Goal: Information Seeking & Learning: Check status

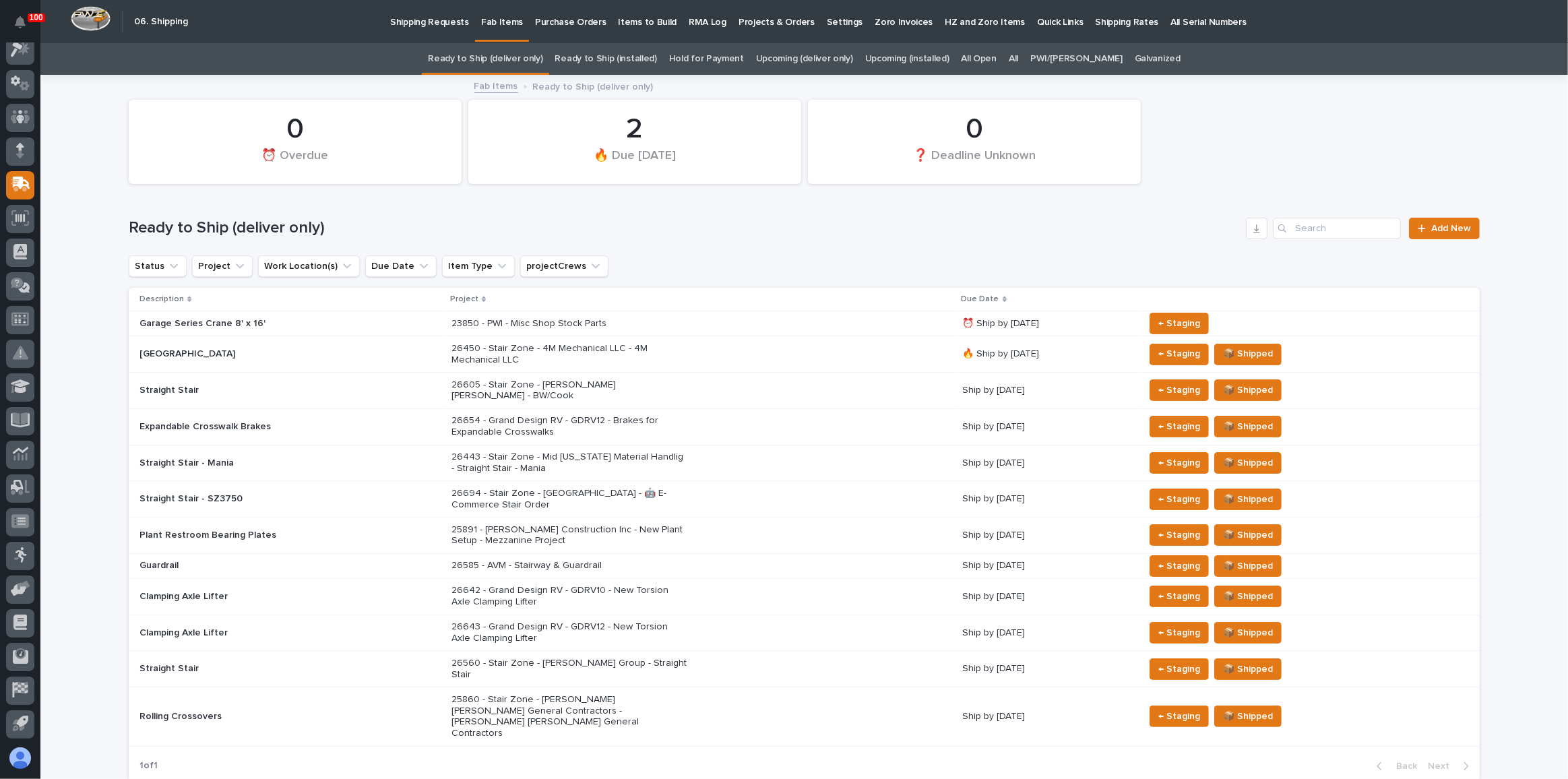
click at [425, 20] on p "Shipping Requests" at bounding box center [429, 14] width 79 height 28
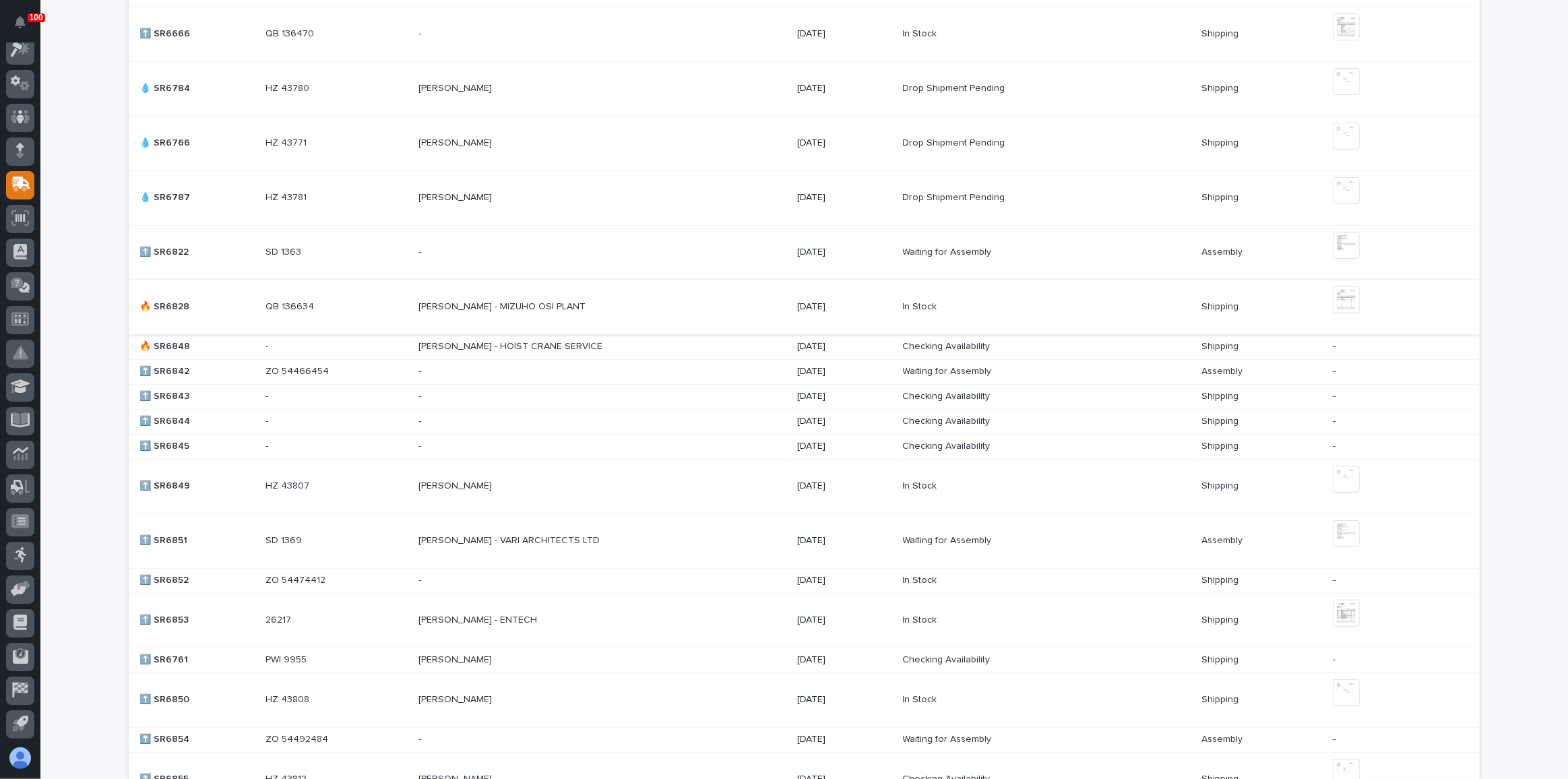
scroll to position [490, 0]
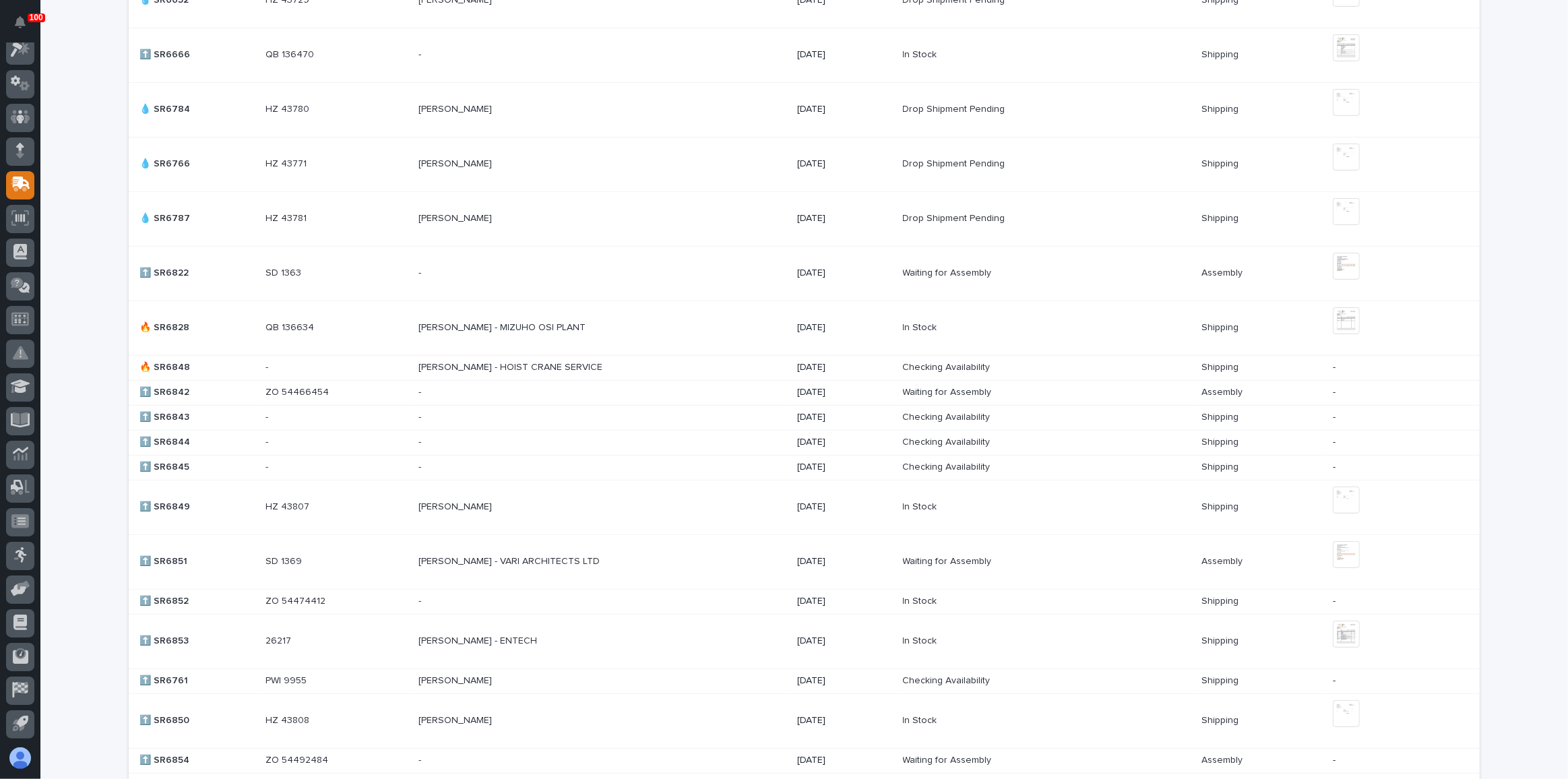
click at [639, 273] on p at bounding box center [536, 273] width 236 height 11
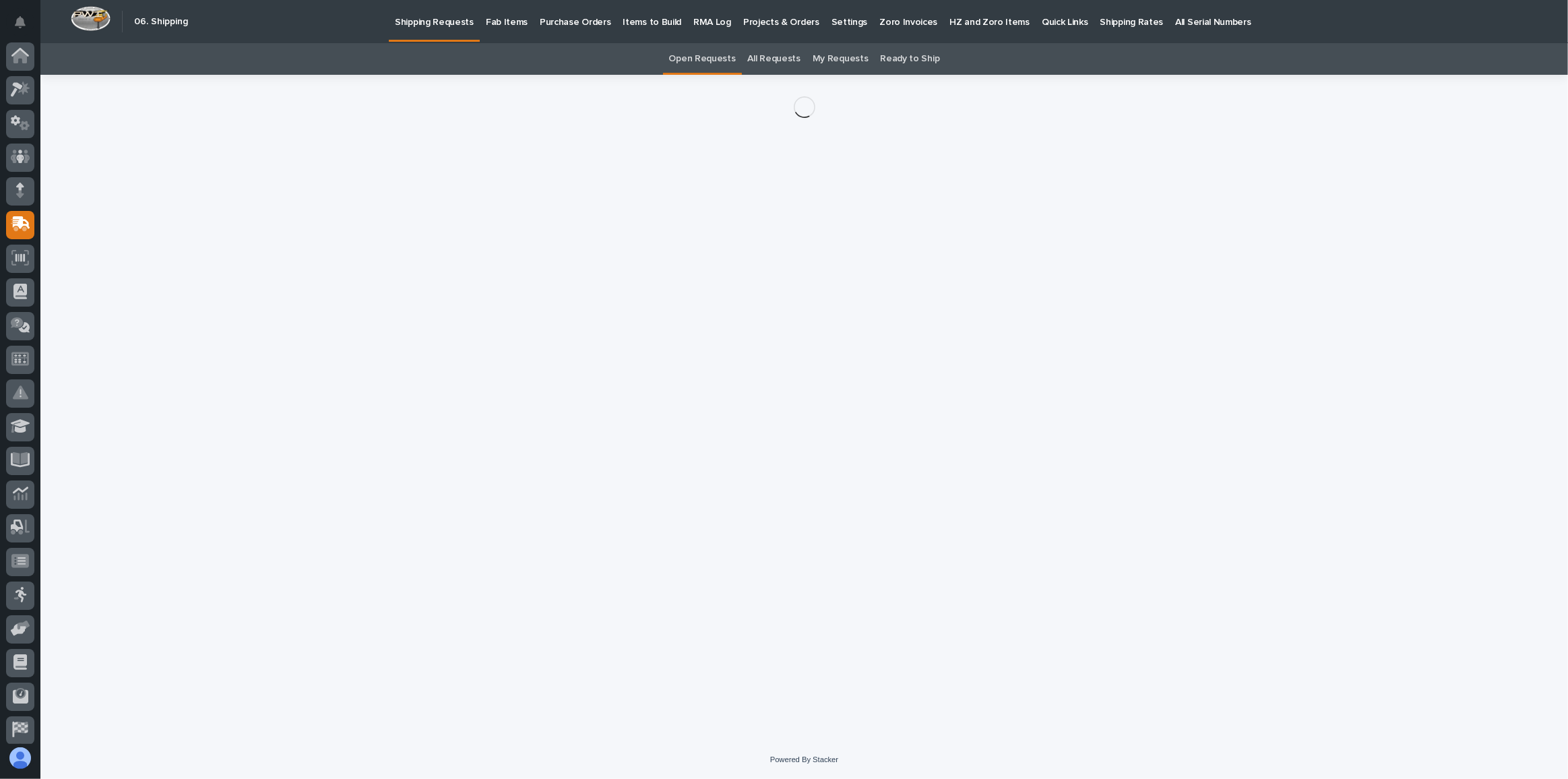
scroll to position [40, 0]
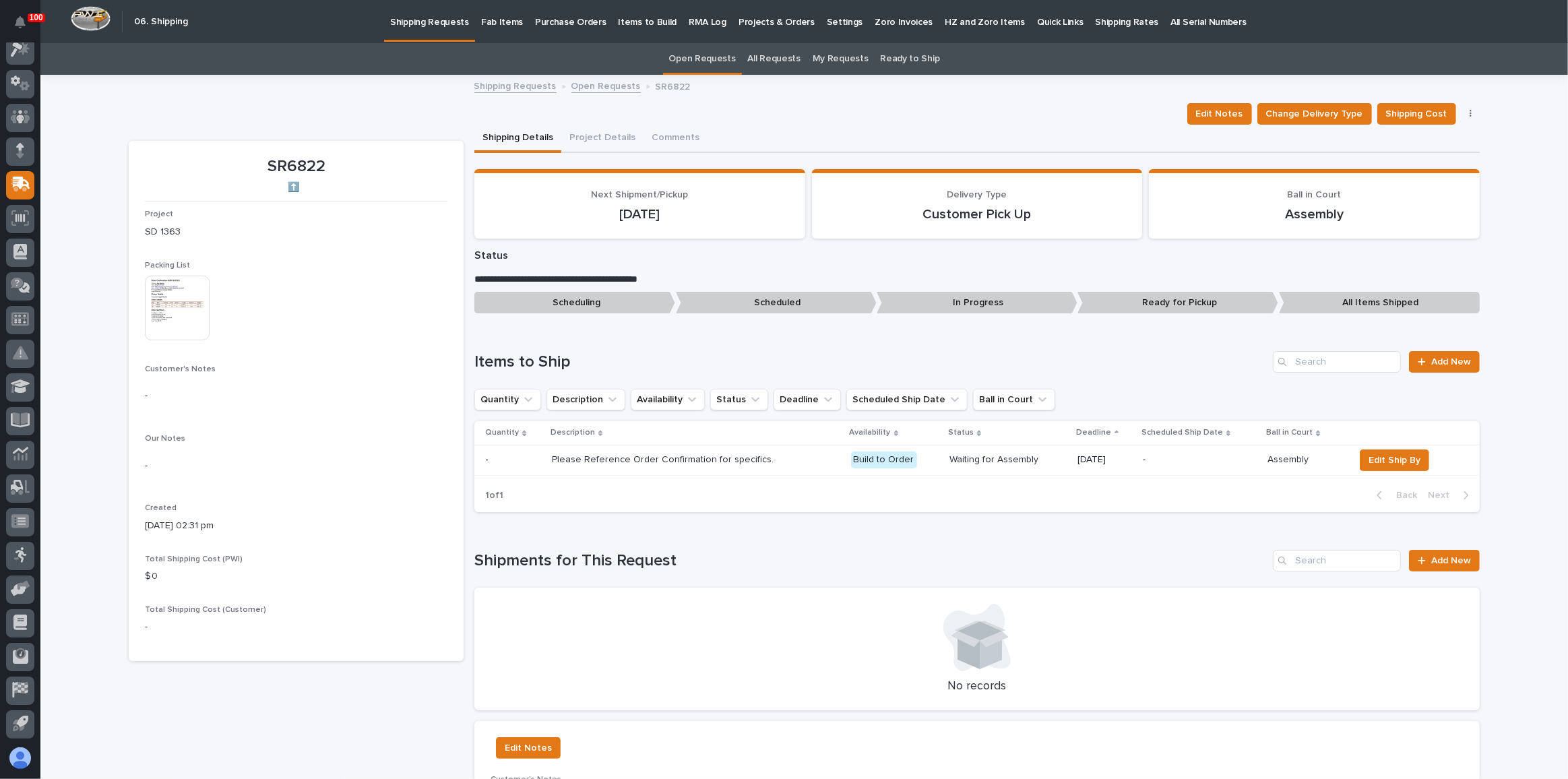
click at [191, 296] on img at bounding box center [178, 309] width 65 height 65
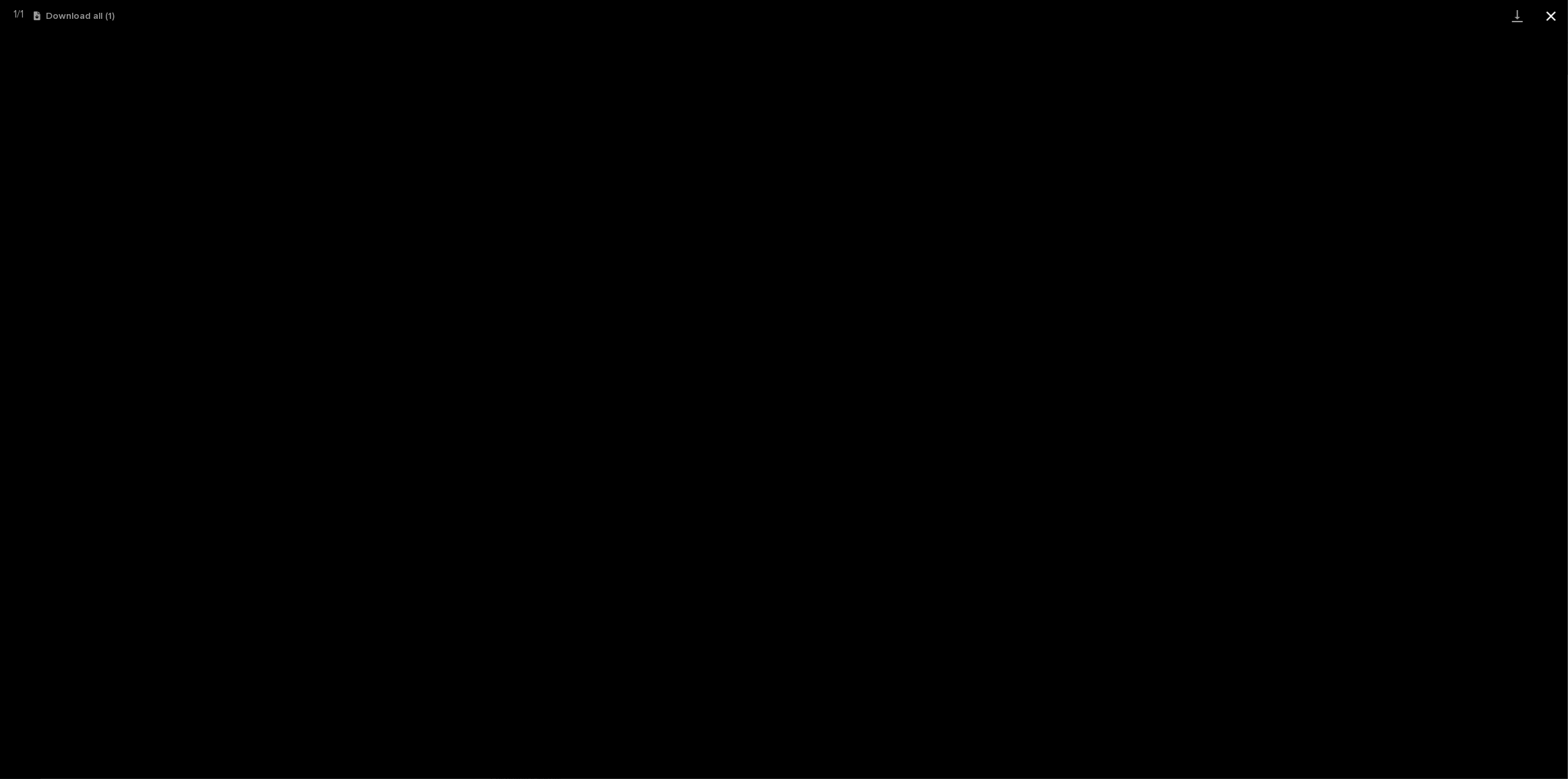
click at [1553, 11] on button "Close gallery" at bounding box center [1551, 16] width 33 height 32
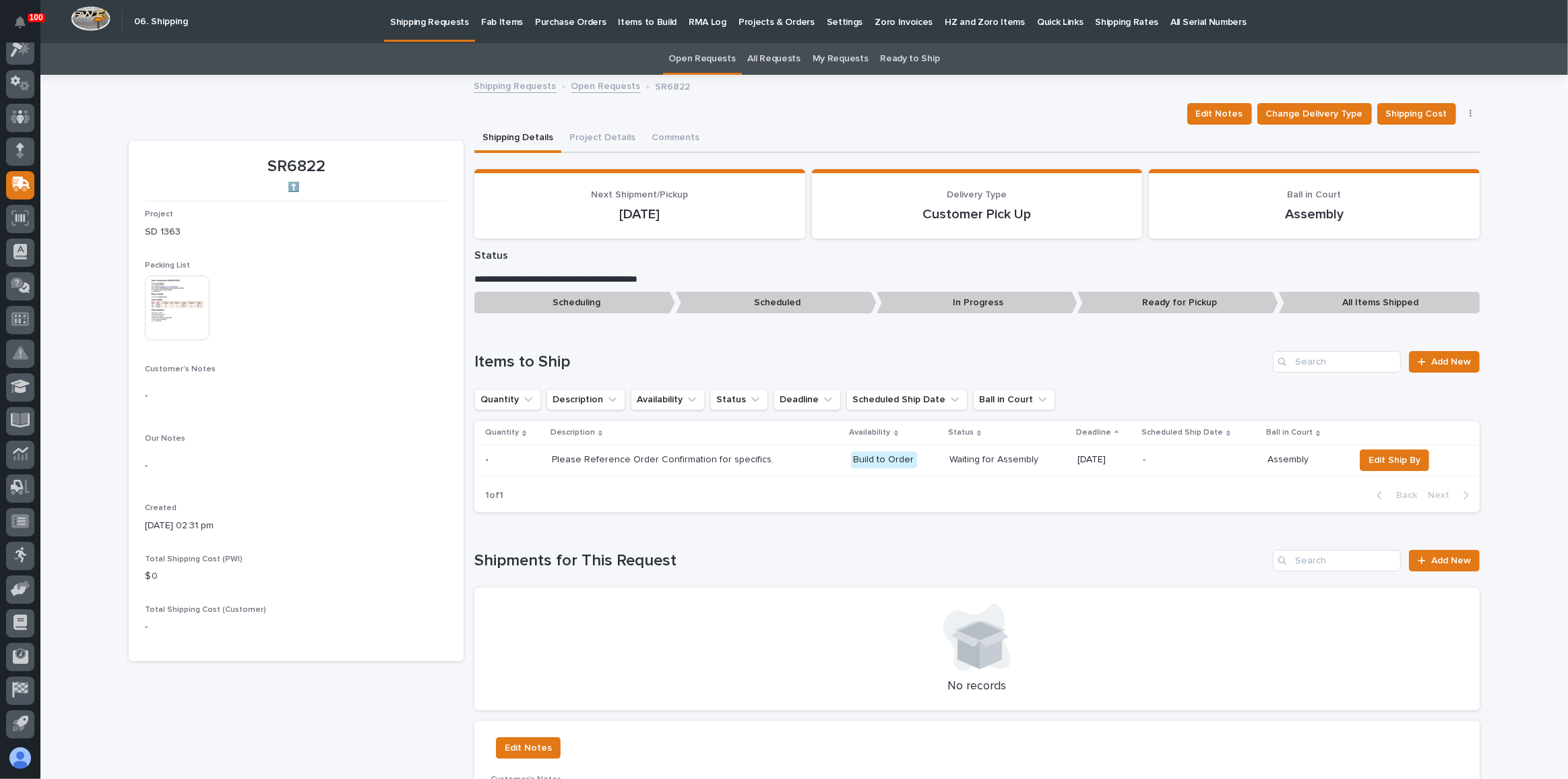
click at [424, 11] on p "Shipping Requests" at bounding box center [429, 14] width 79 height 28
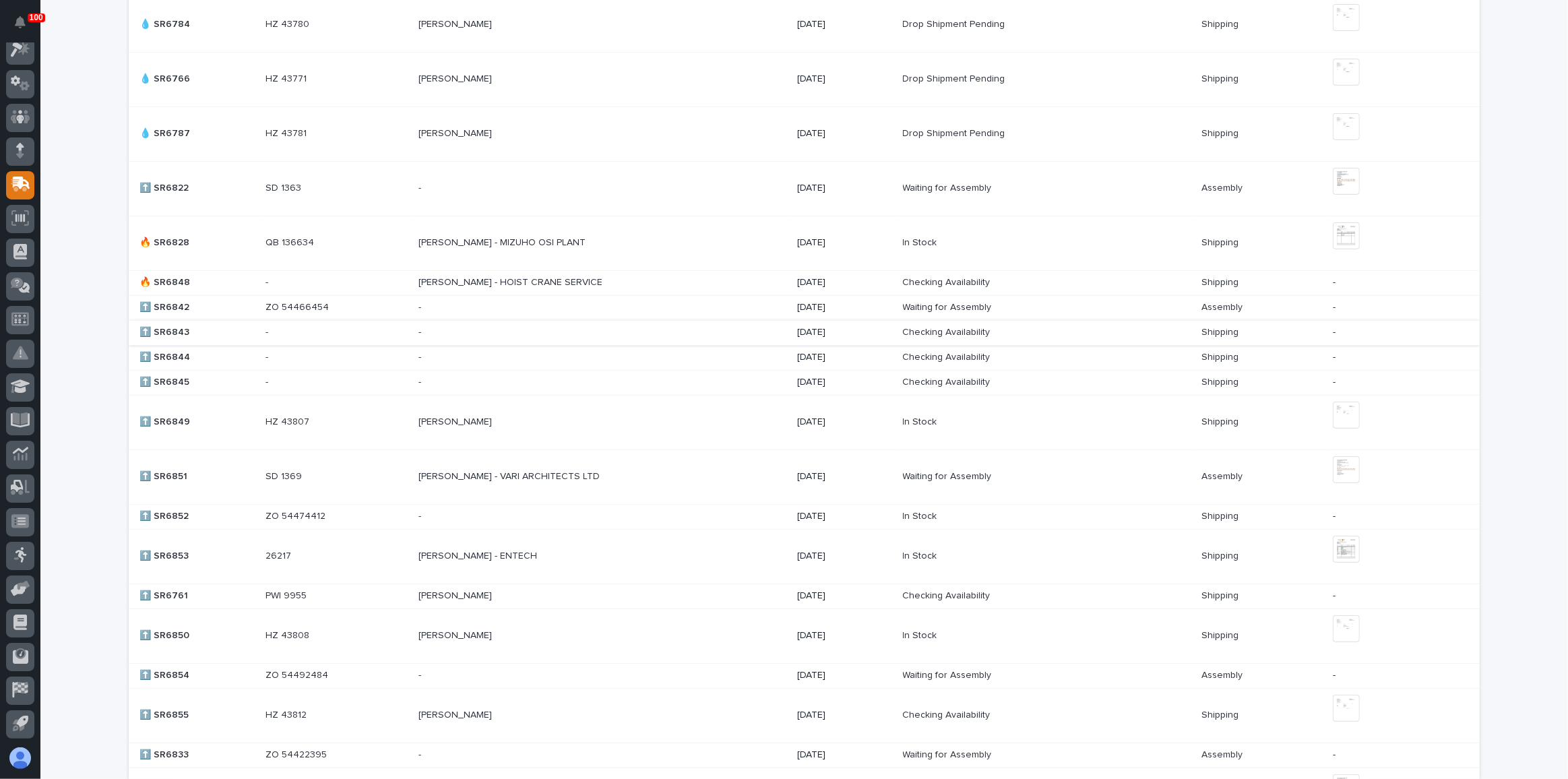
scroll to position [613, 0]
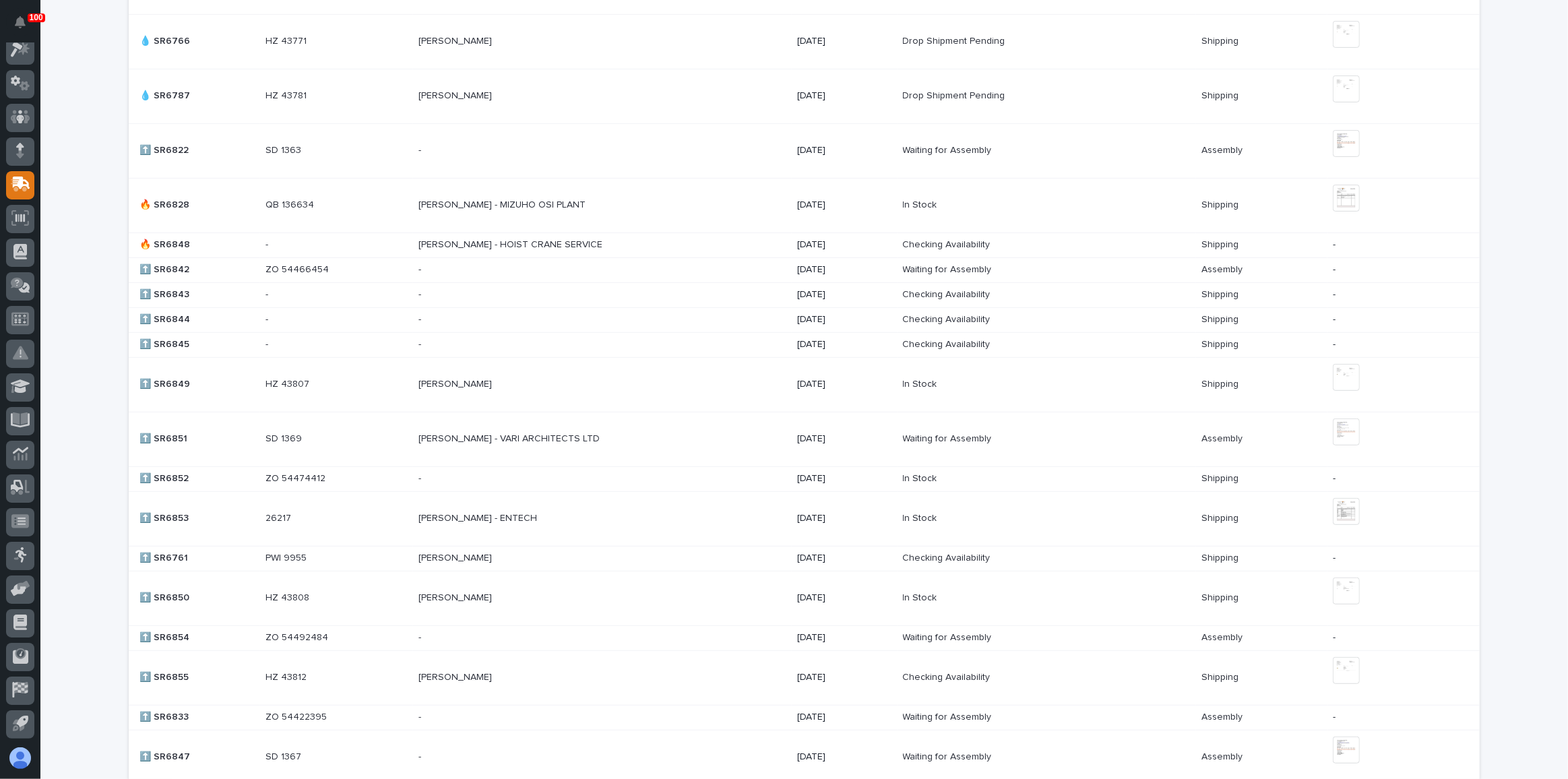
click at [653, 209] on div "[PERSON_NAME] - MIZUHO OSI PLANT [PERSON_NAME] - MIZUHO OSI PLANT" at bounding box center [602, 205] width 368 height 22
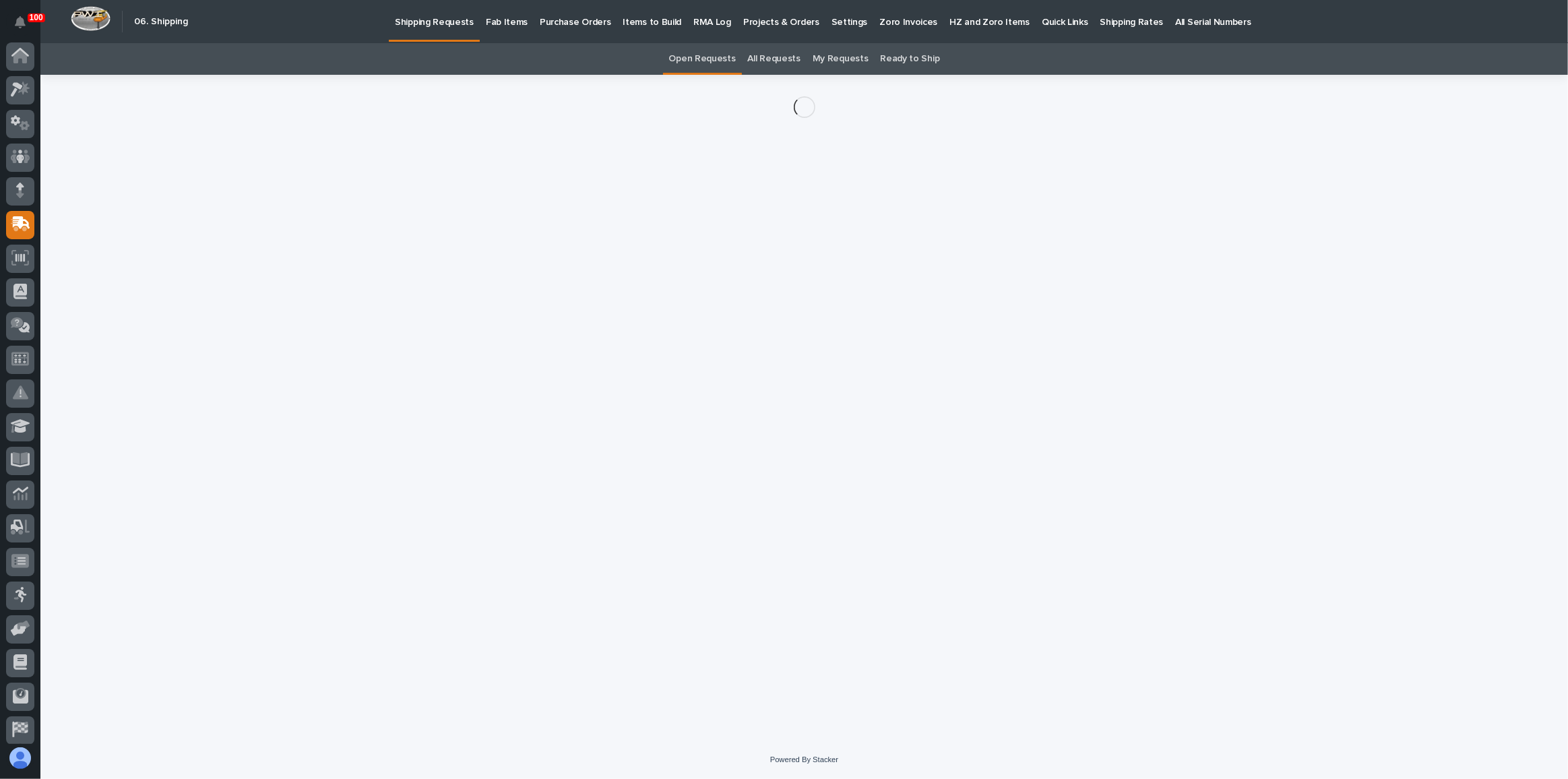
scroll to position [40, 0]
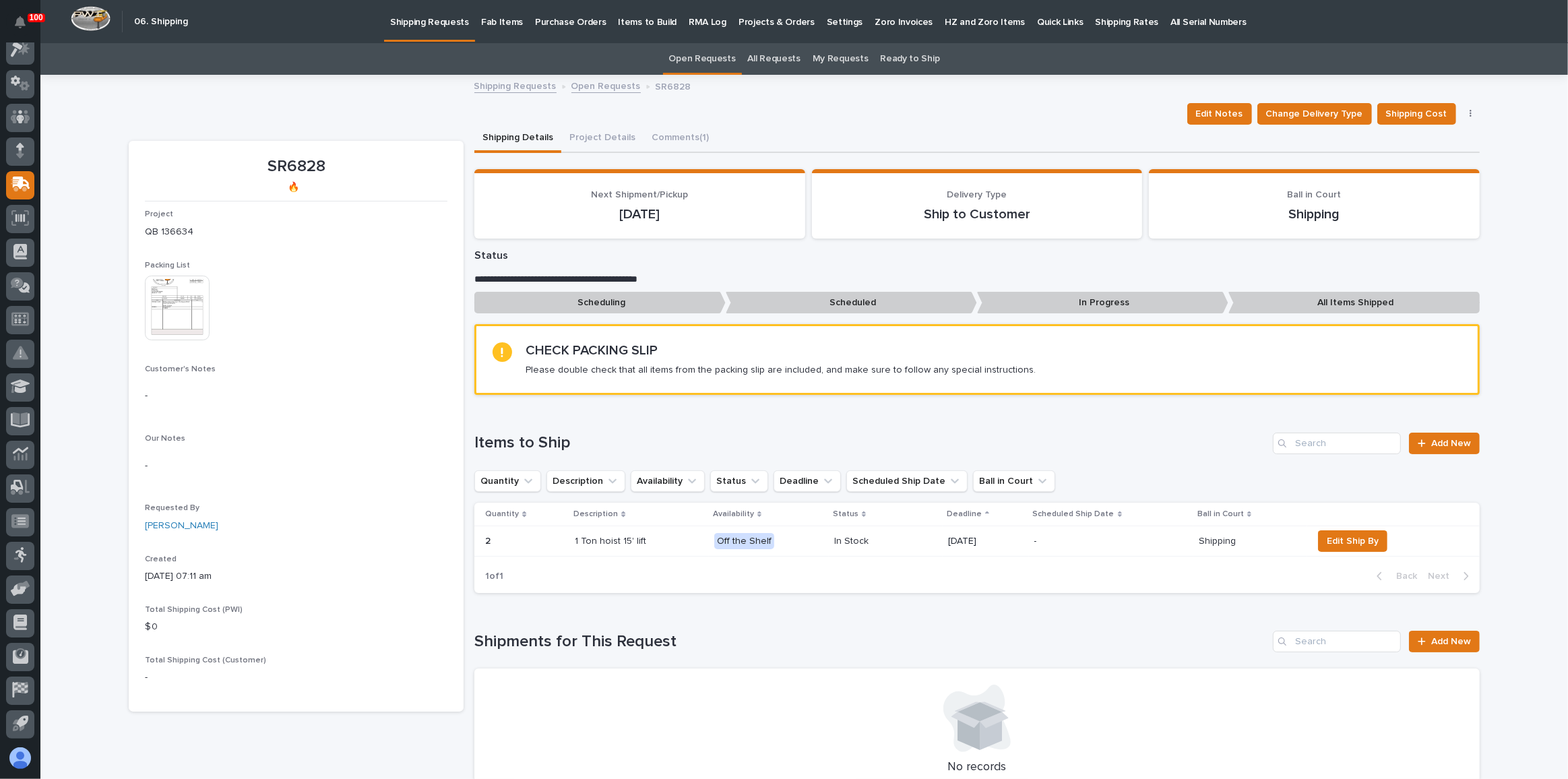
click at [172, 307] on img at bounding box center [178, 309] width 65 height 65
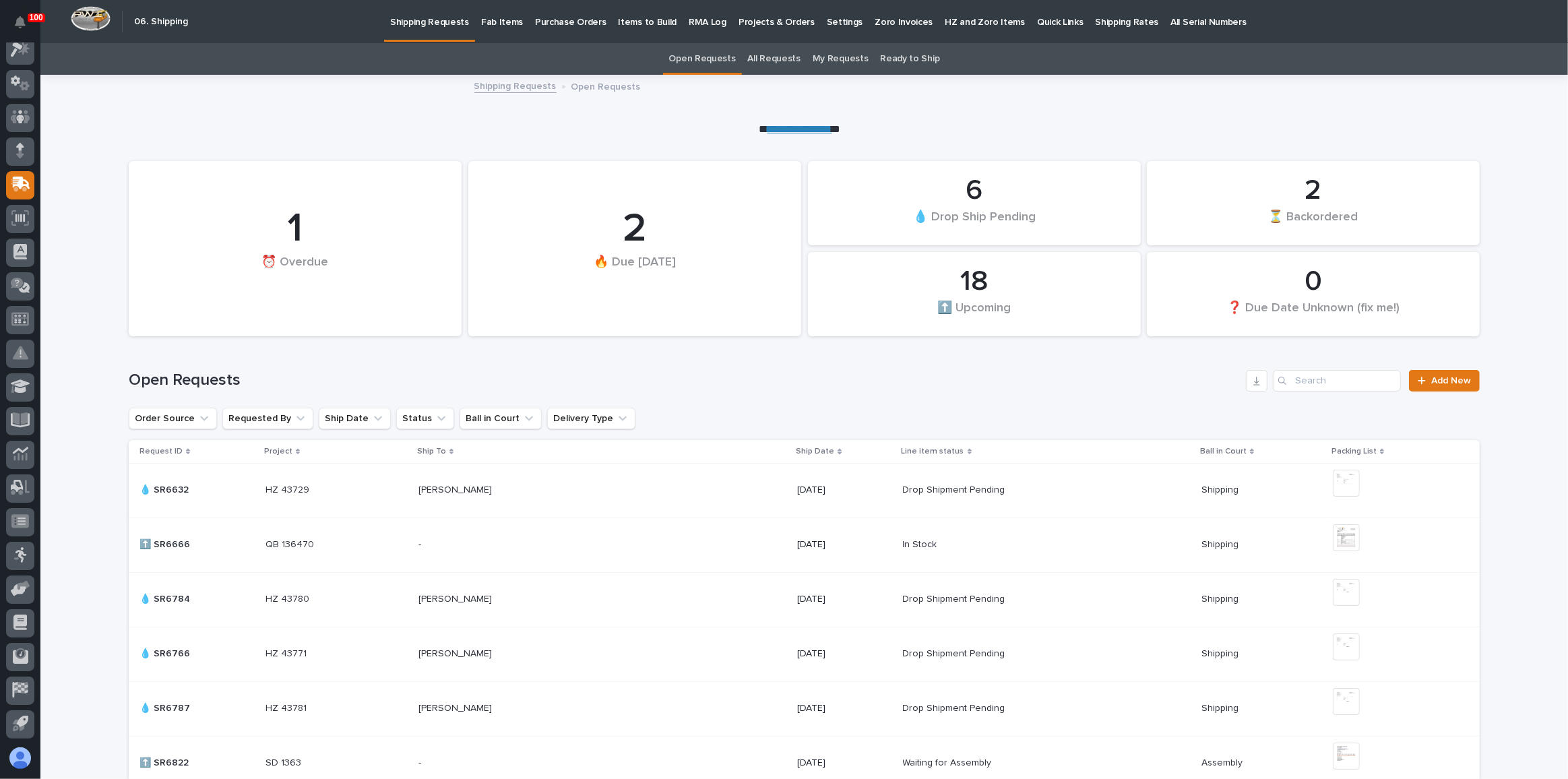
click at [496, 14] on p "Fab Items" at bounding box center [502, 14] width 42 height 28
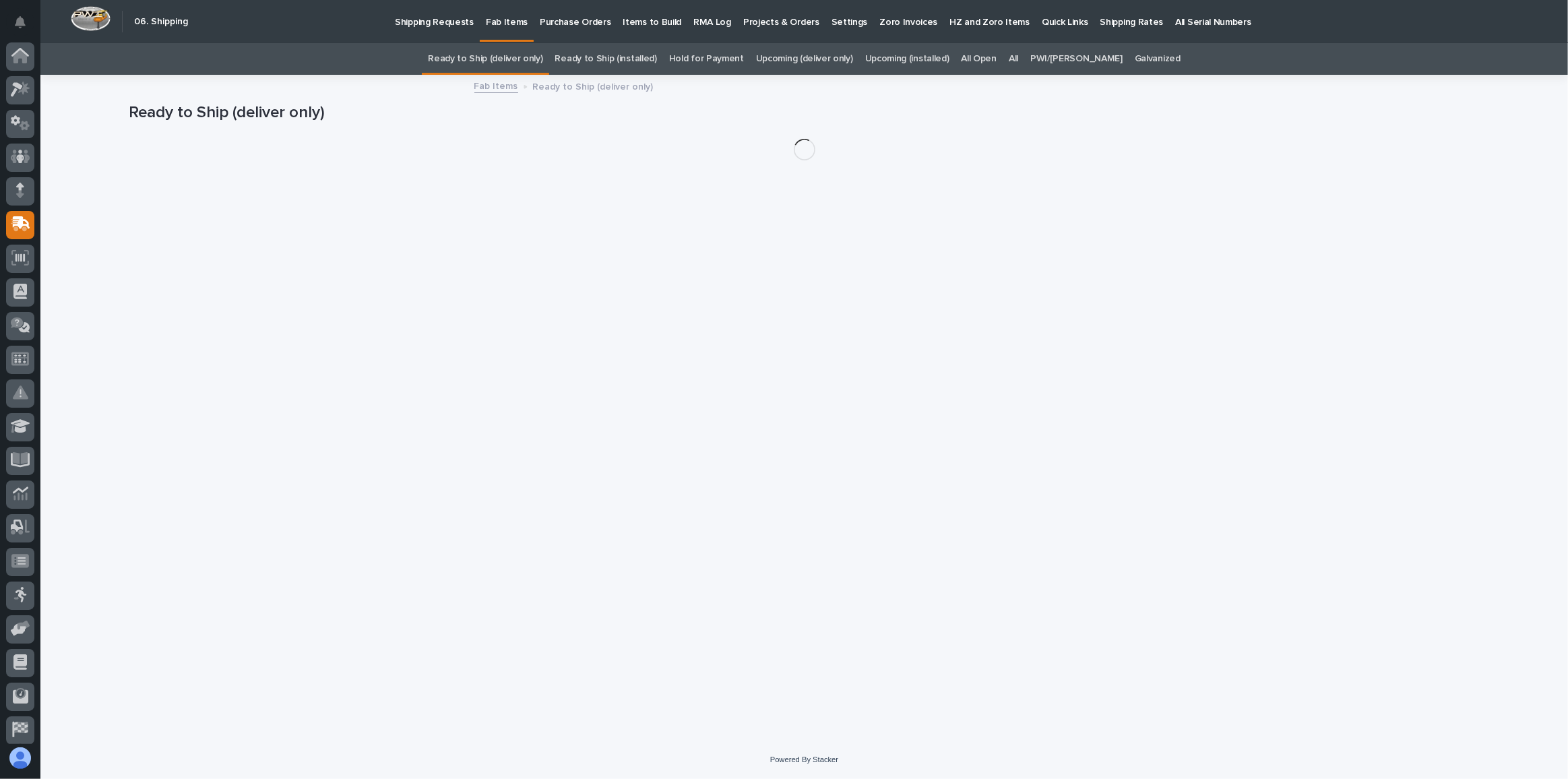
scroll to position [40, 0]
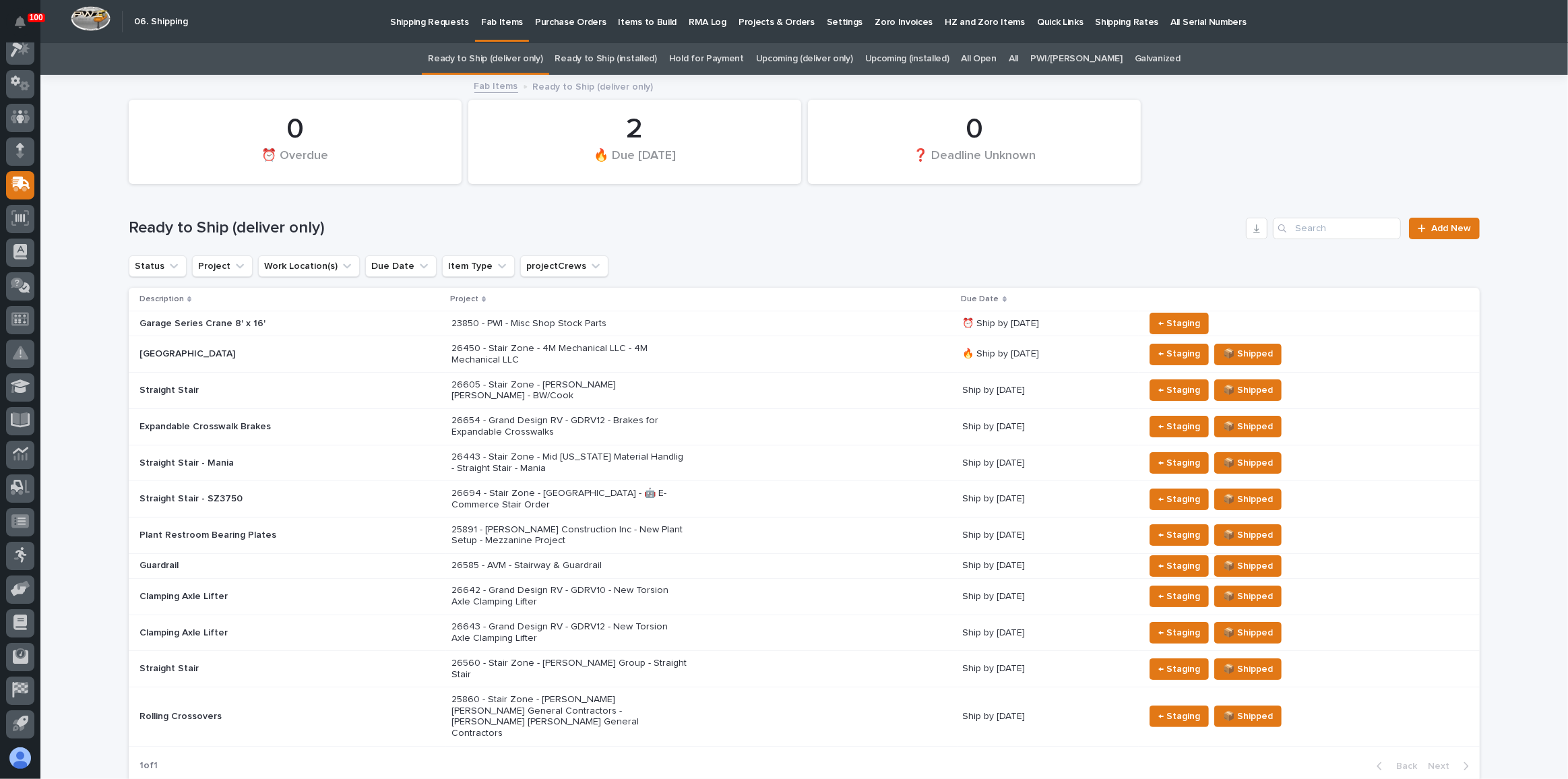
click at [776, 323] on div "23850 - PWI - Misc Shop Stock Parts" at bounding box center [702, 323] width 501 height 22
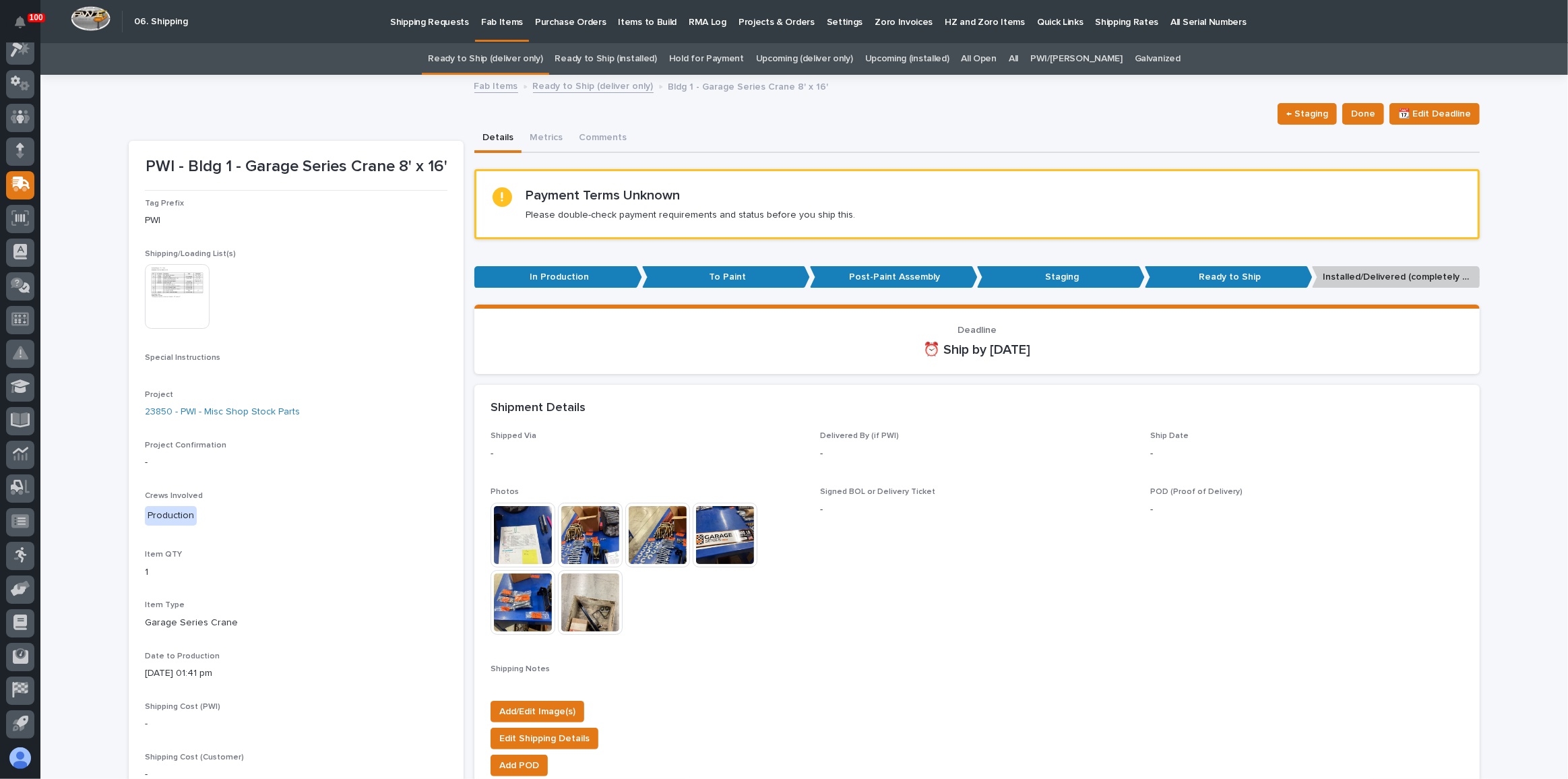
click at [495, 50] on link "Ready to Ship (deliver only)" at bounding box center [484, 59] width 114 height 32
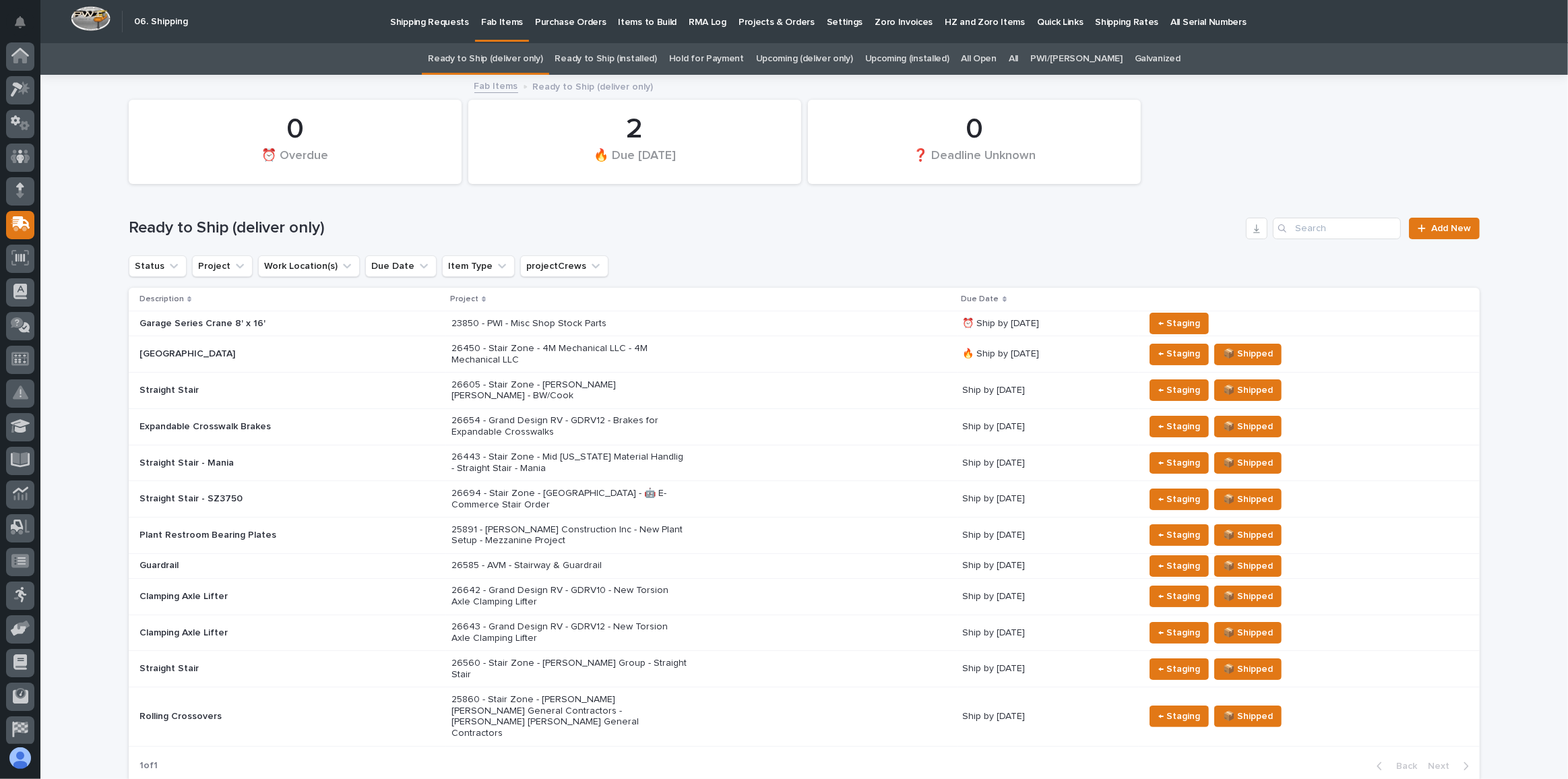
scroll to position [40, 0]
click at [793, 376] on div "26605 - Stair Zone - [PERSON_NAME] [PERSON_NAME] - BW/Cook" at bounding box center [702, 390] width 501 height 33
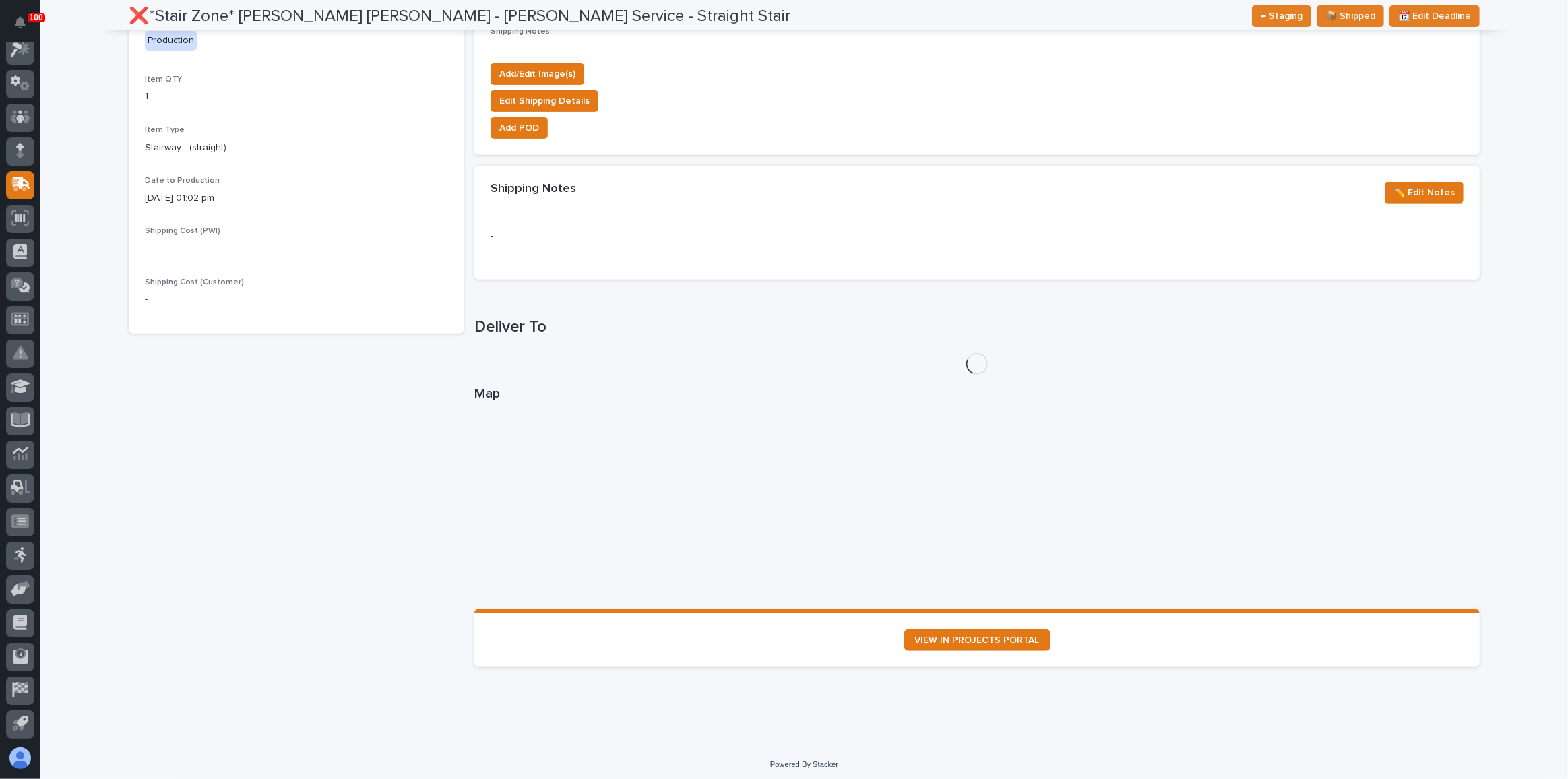
scroll to position [619, 0]
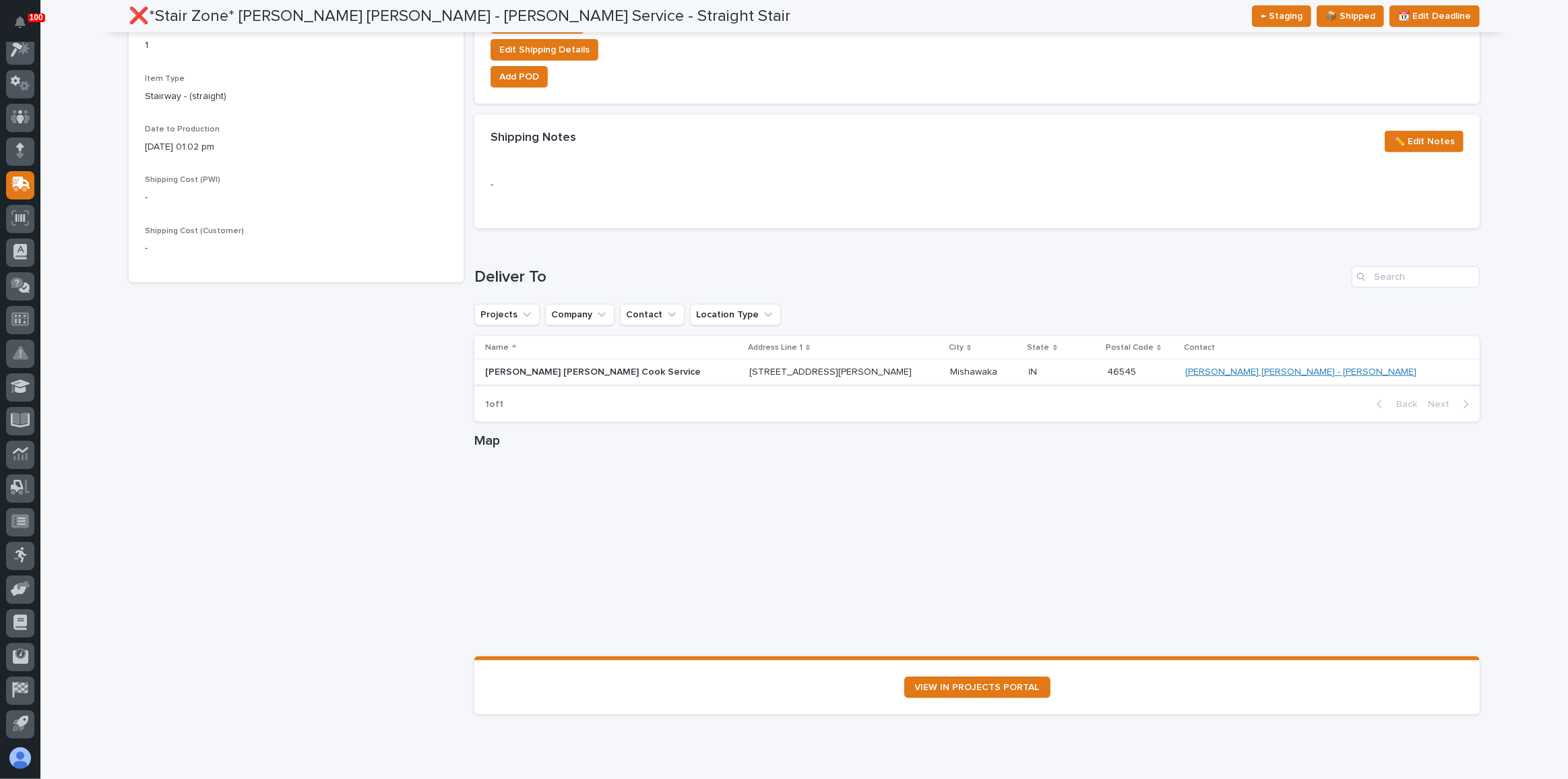
click at [1343, 372] on link "[PERSON_NAME] [PERSON_NAME] - [PERSON_NAME]" at bounding box center [1300, 372] width 231 height 11
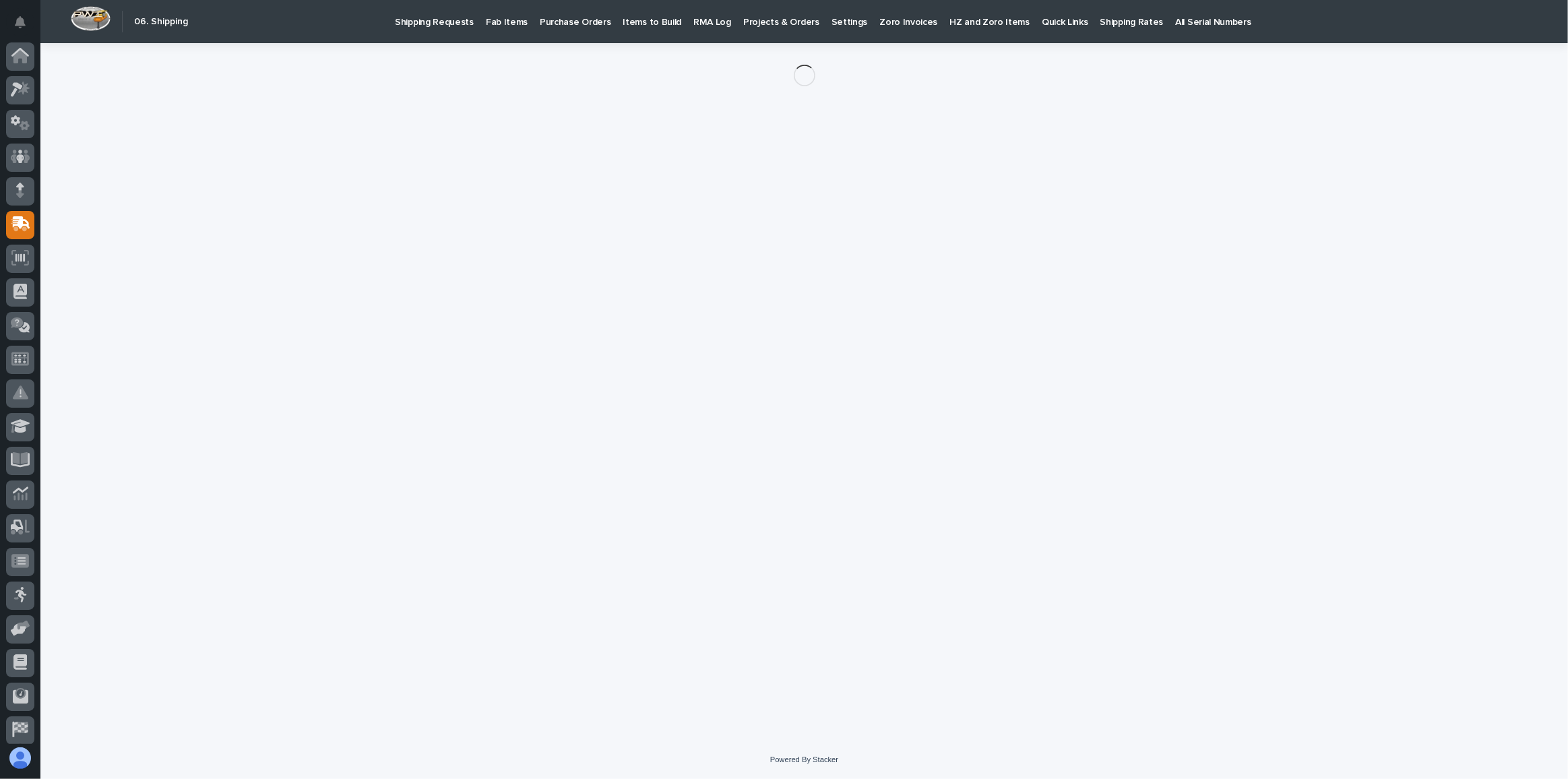
scroll to position [40, 0]
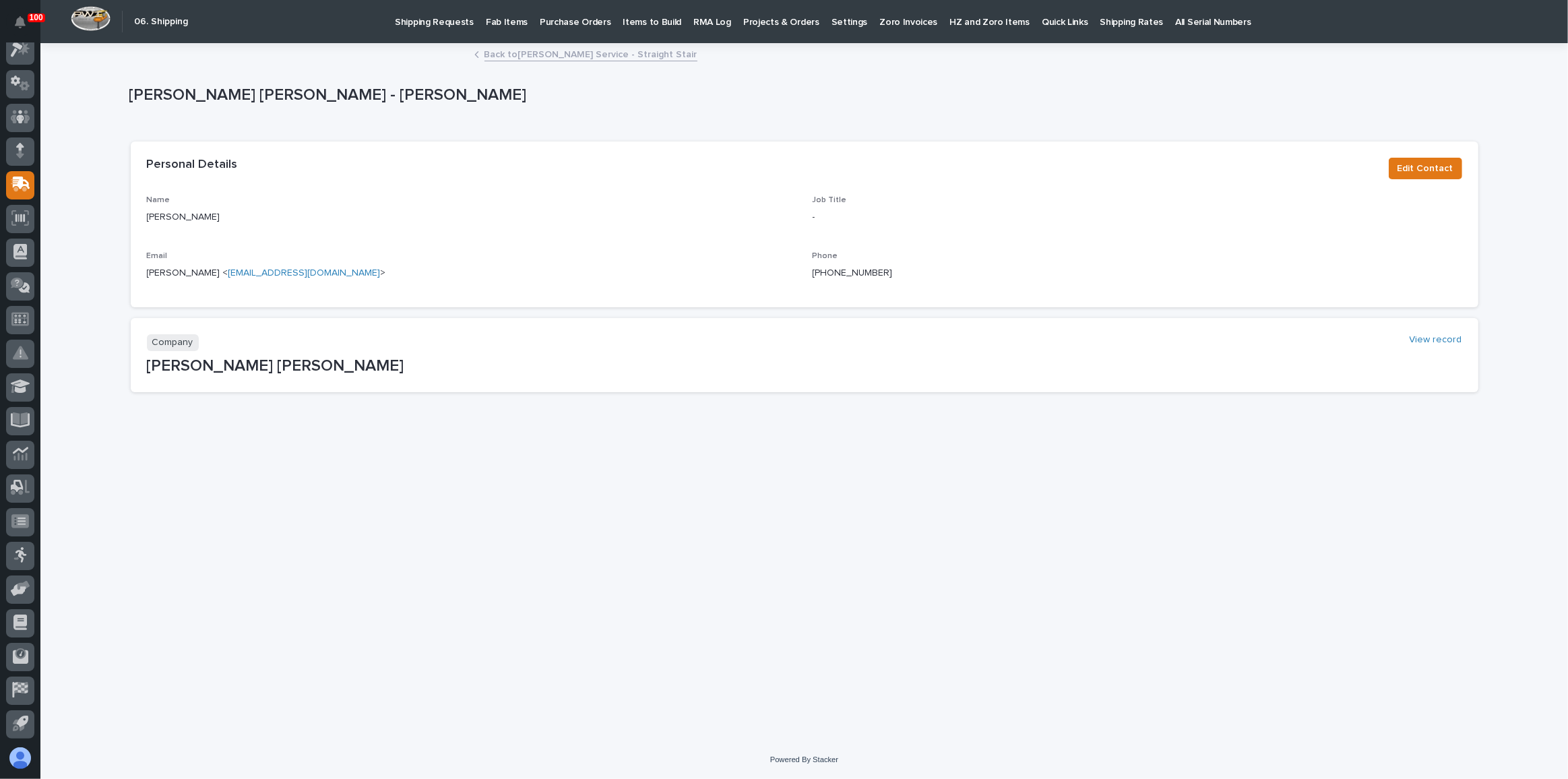
click at [566, 54] on link "Back to [PERSON_NAME] Service - Straight Stair" at bounding box center [590, 53] width 213 height 16
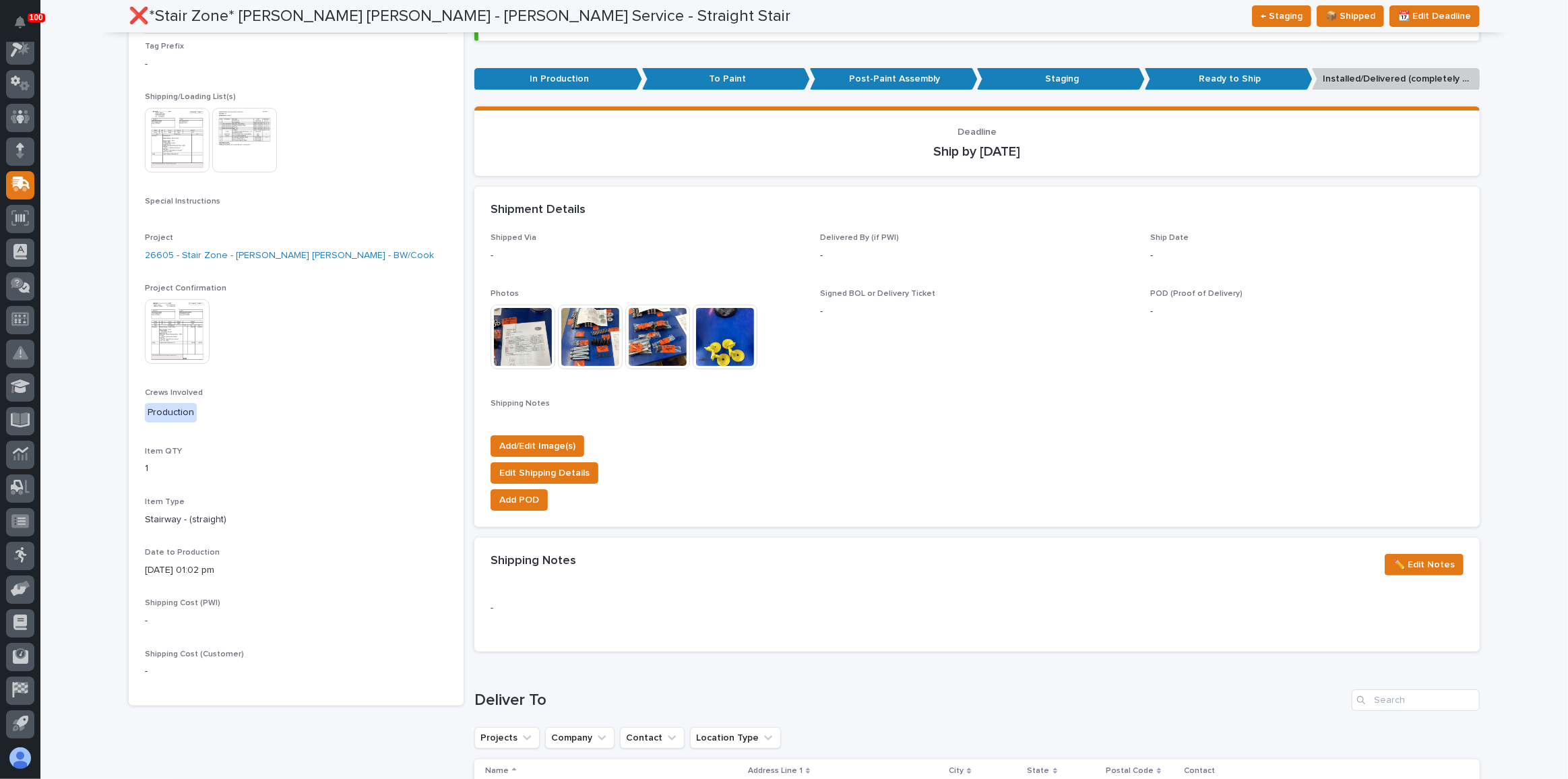
scroll to position [165, 0]
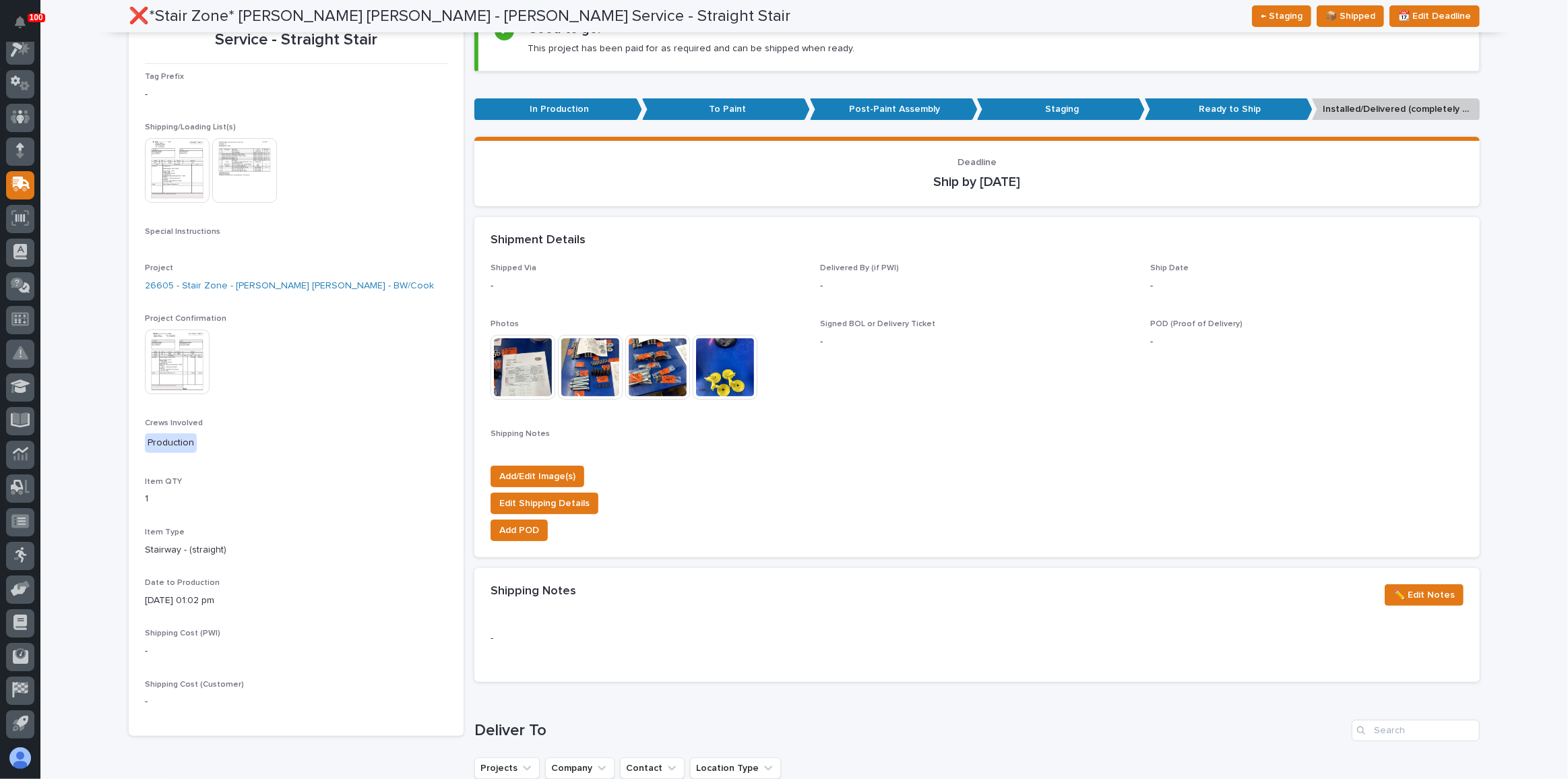
click at [251, 158] on img at bounding box center [244, 171] width 65 height 65
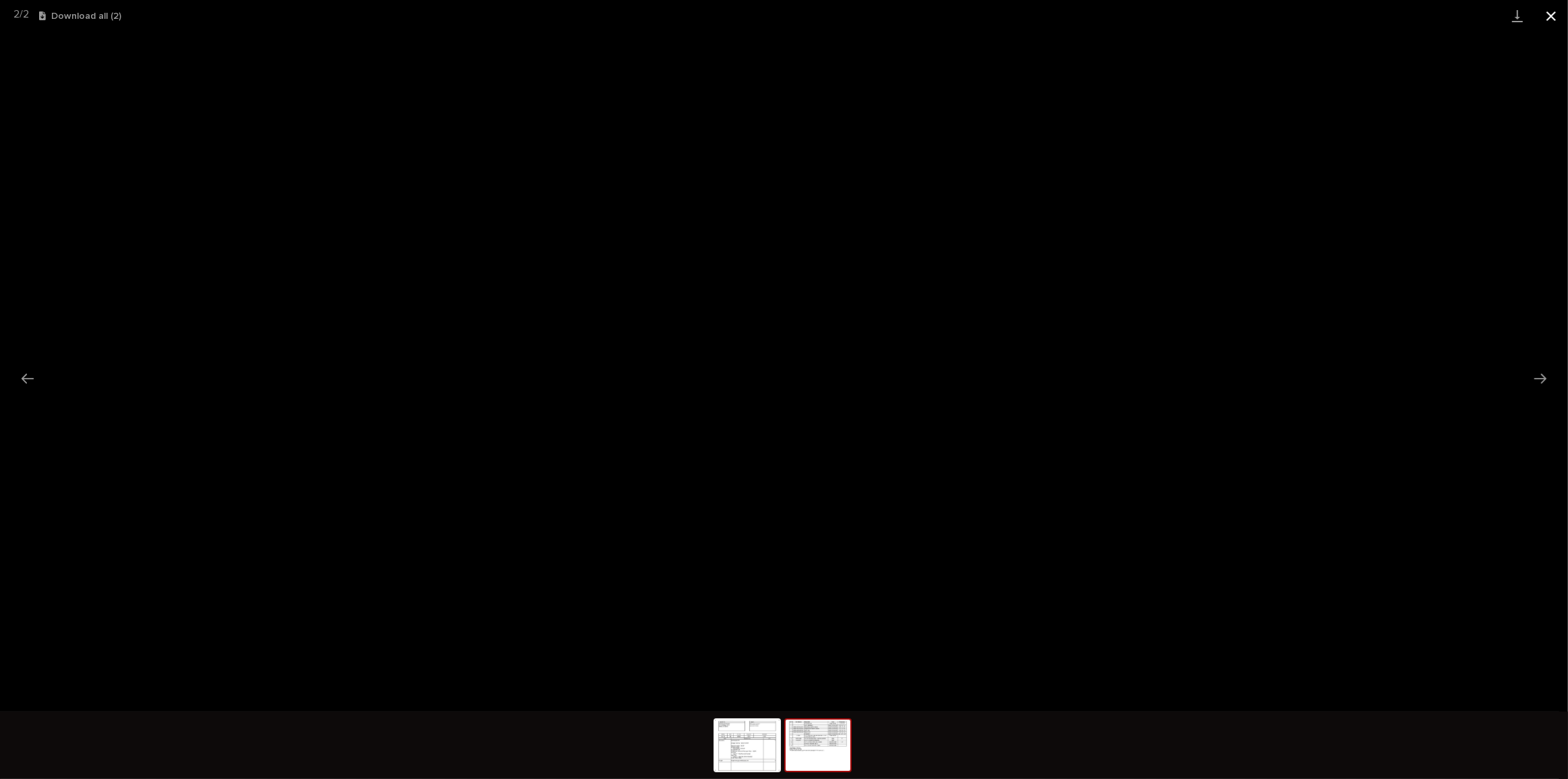
click at [1546, 15] on button "Close gallery" at bounding box center [1551, 16] width 33 height 32
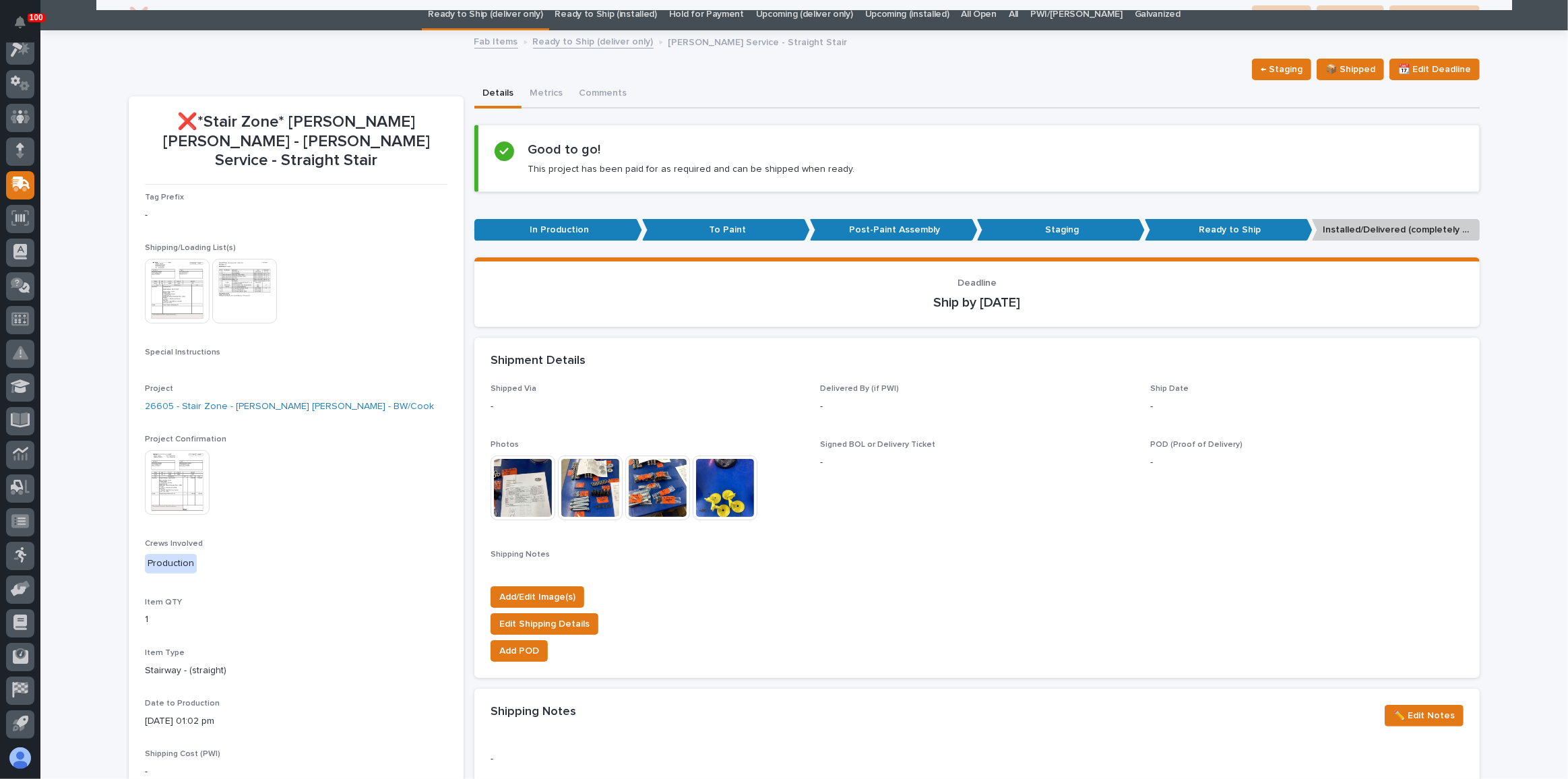
scroll to position [0, 0]
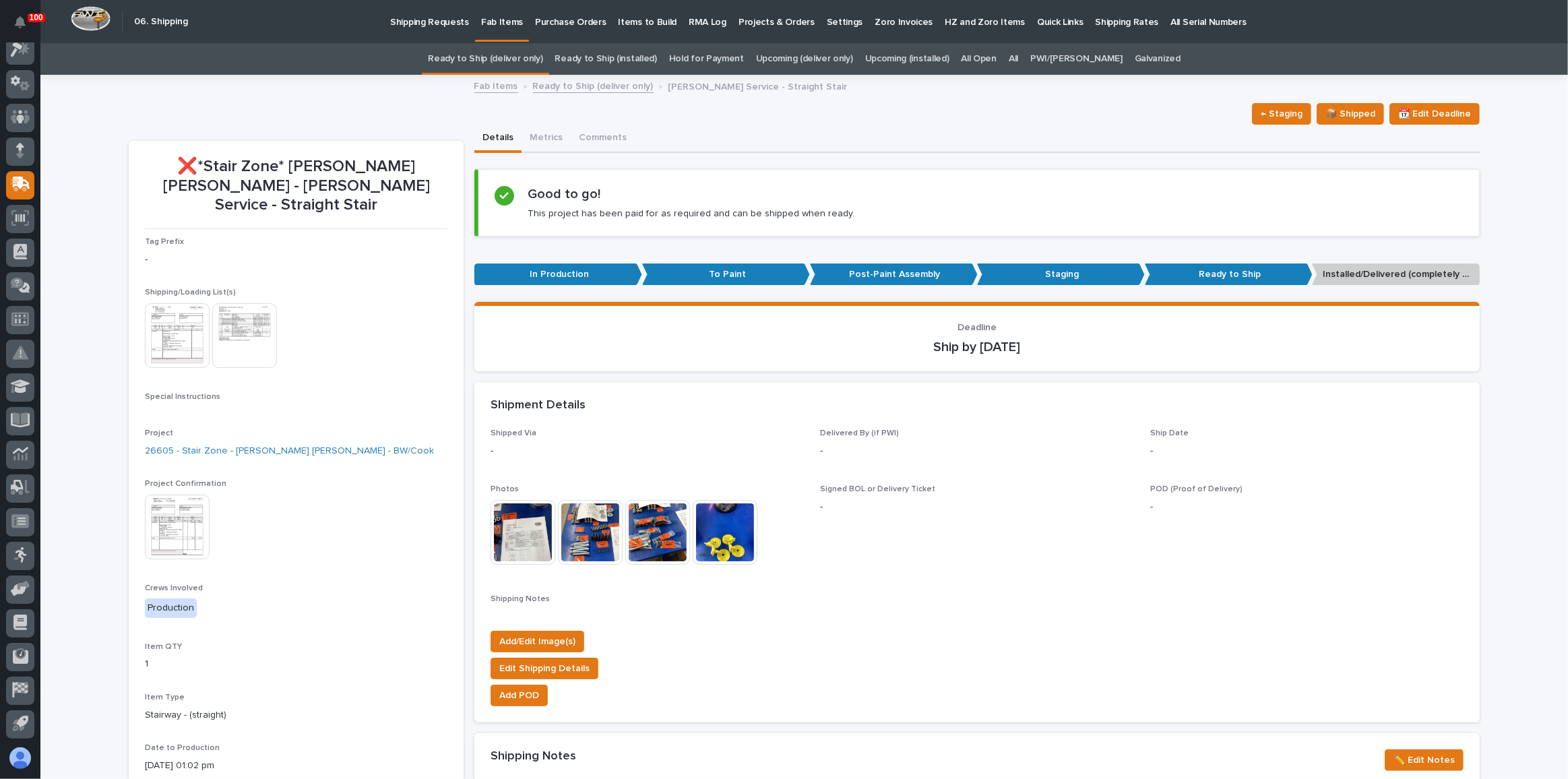
click at [226, 321] on img at bounding box center [244, 336] width 65 height 65
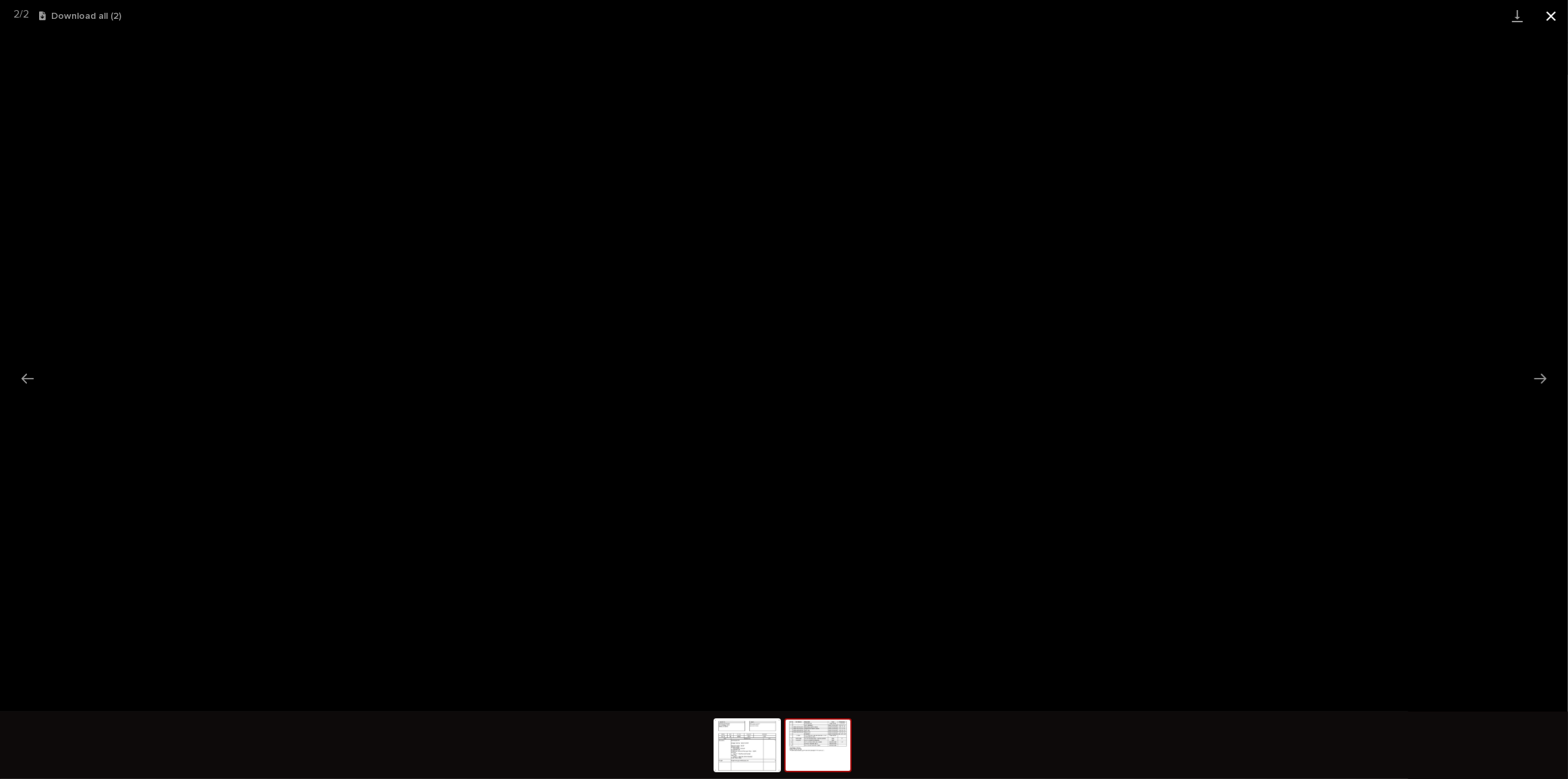
click at [1556, 12] on button "Close gallery" at bounding box center [1551, 16] width 33 height 32
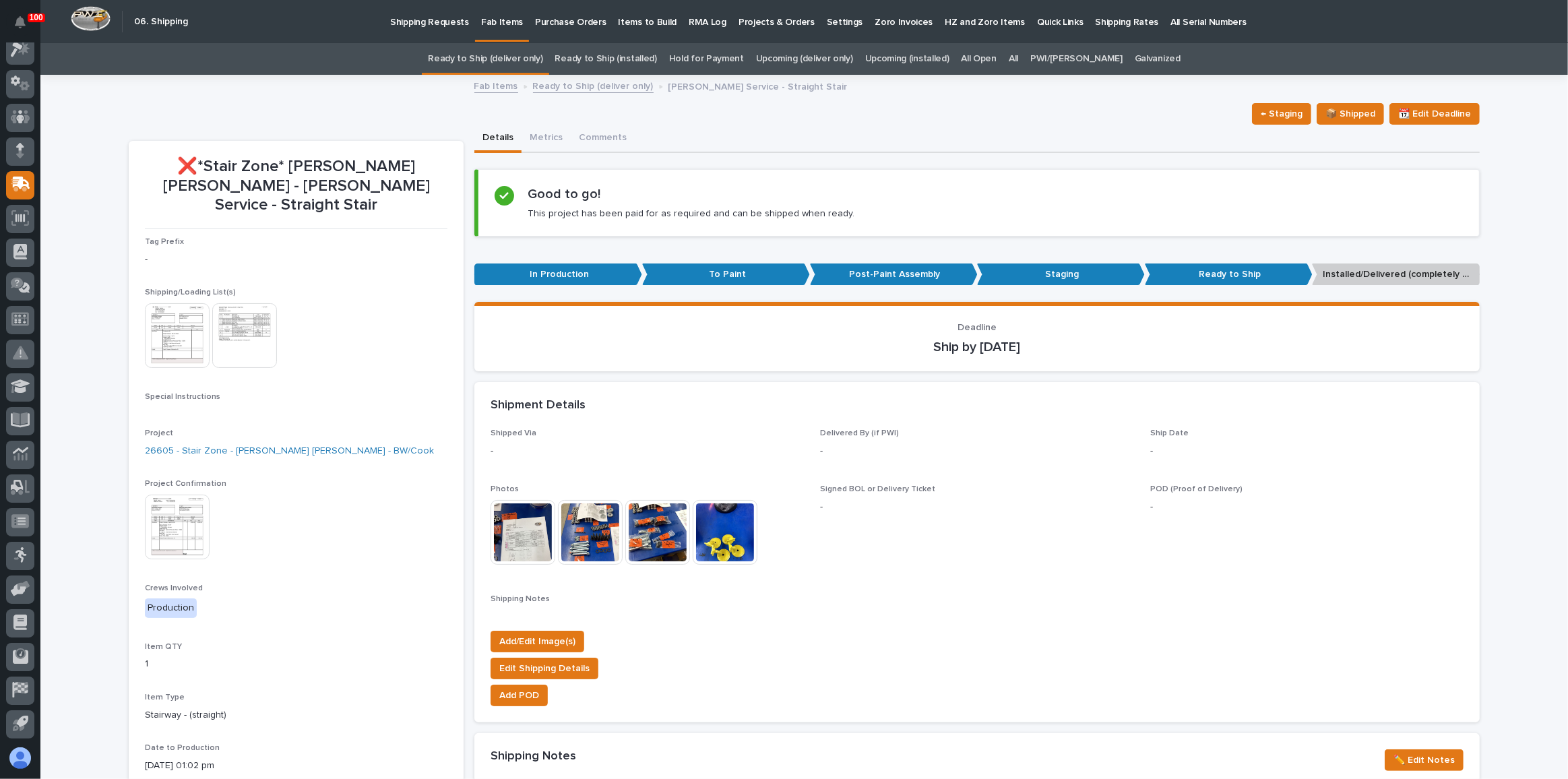
click at [183, 515] on img at bounding box center [178, 527] width 65 height 65
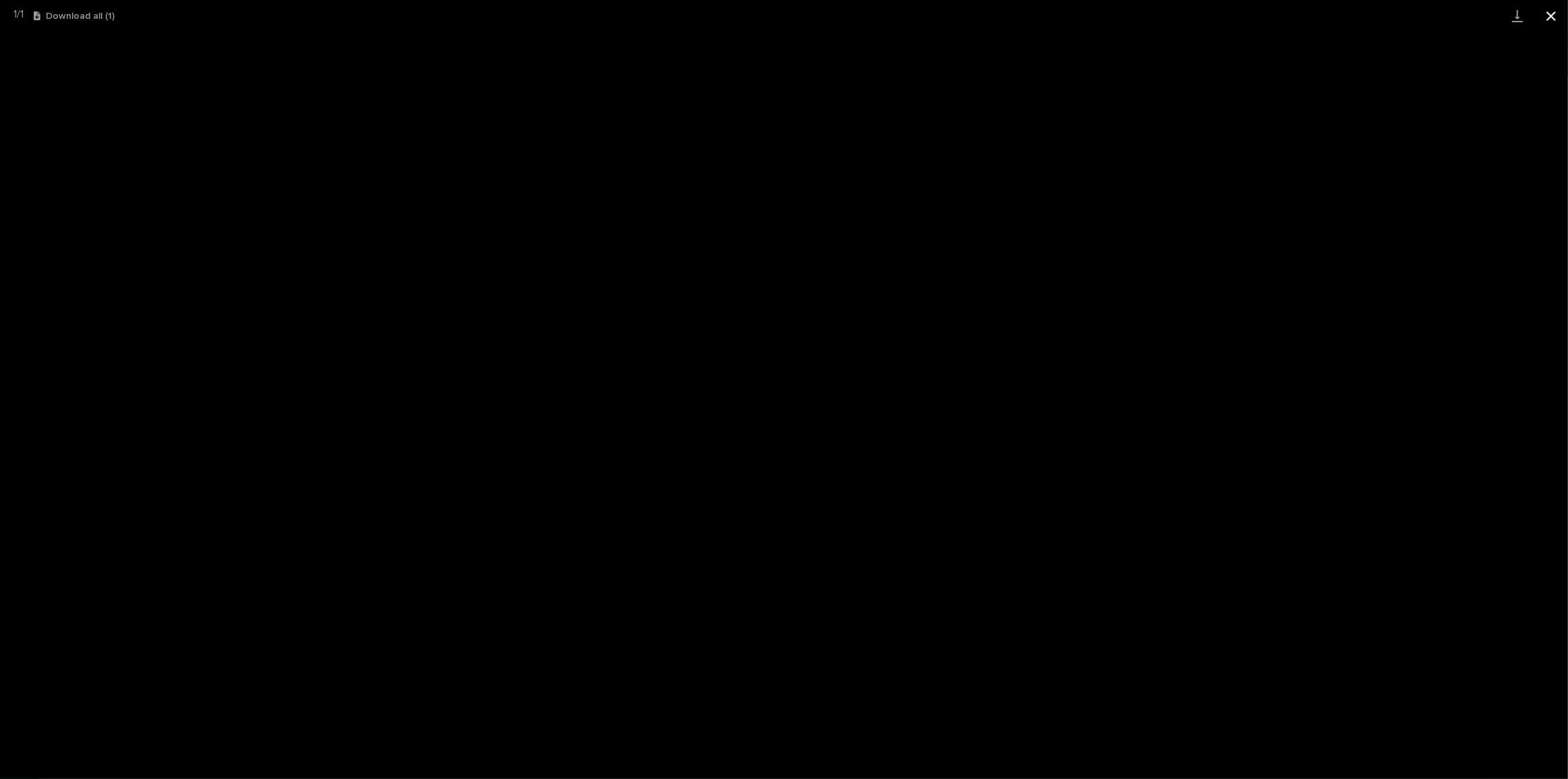
click at [1549, 10] on button "Close gallery" at bounding box center [1551, 16] width 33 height 32
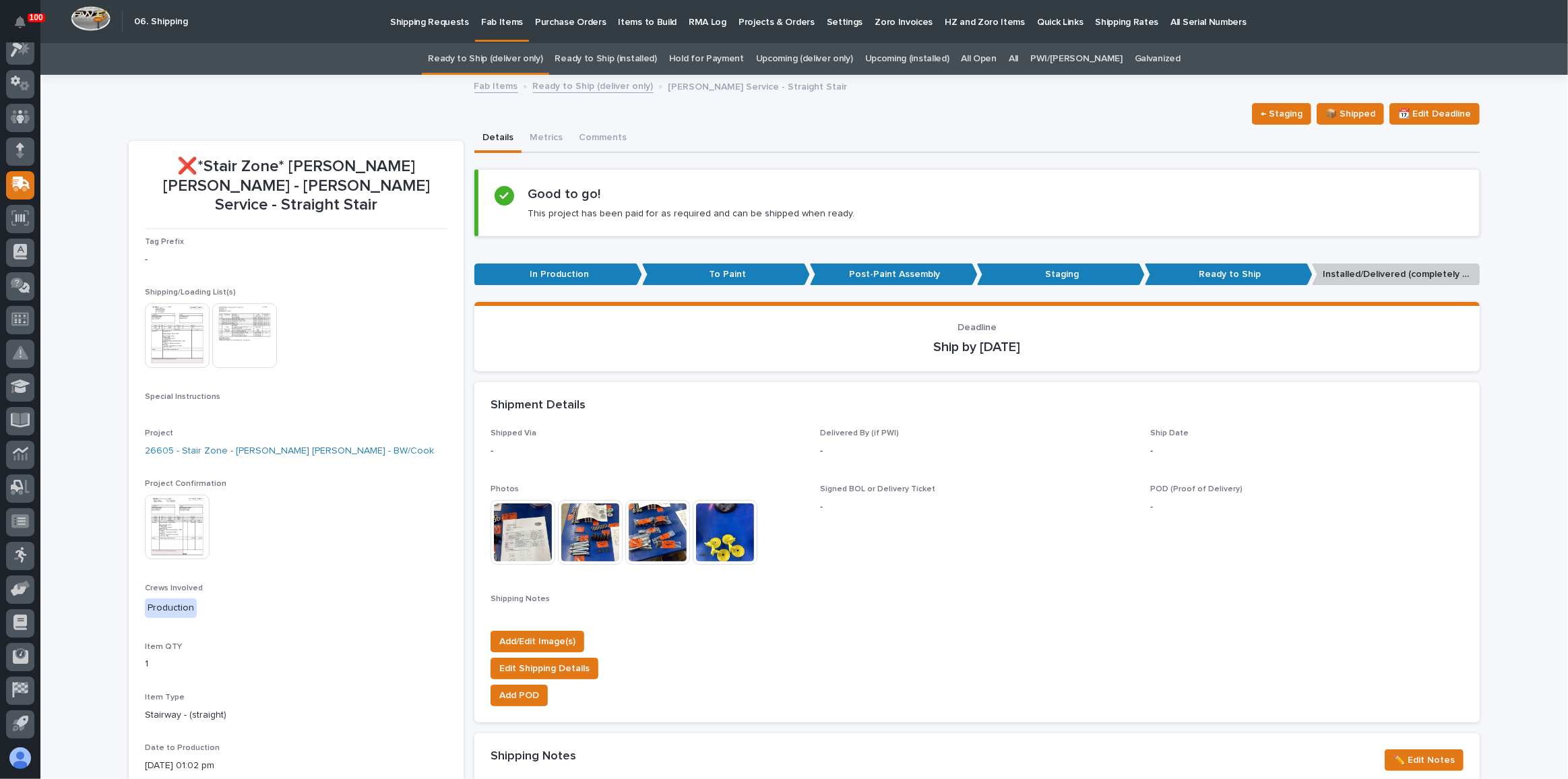
click at [263, 303] on img at bounding box center [244, 336] width 65 height 65
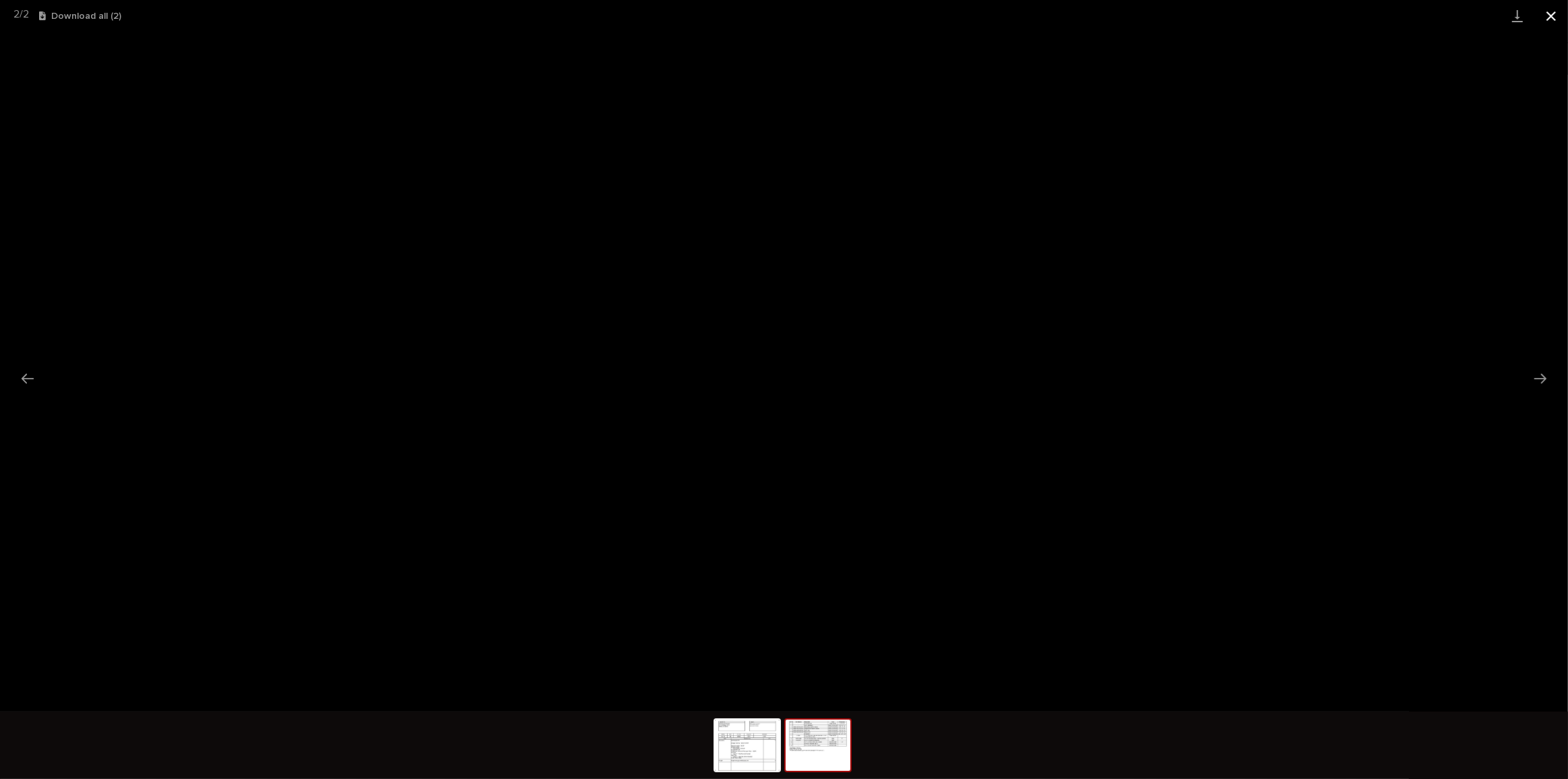
click at [1543, 12] on button "Close gallery" at bounding box center [1551, 16] width 33 height 32
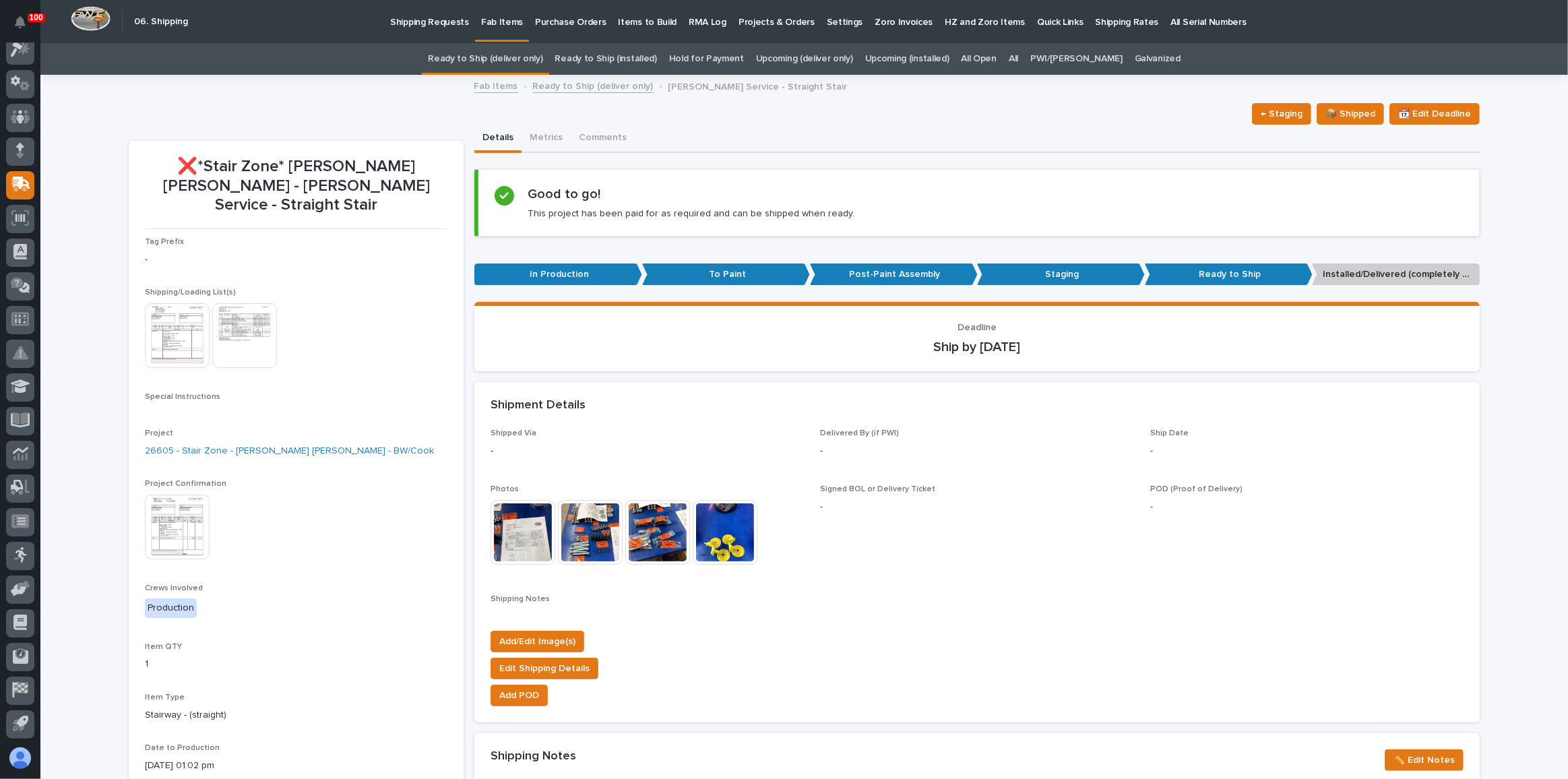
click at [175, 528] on img at bounding box center [178, 527] width 65 height 65
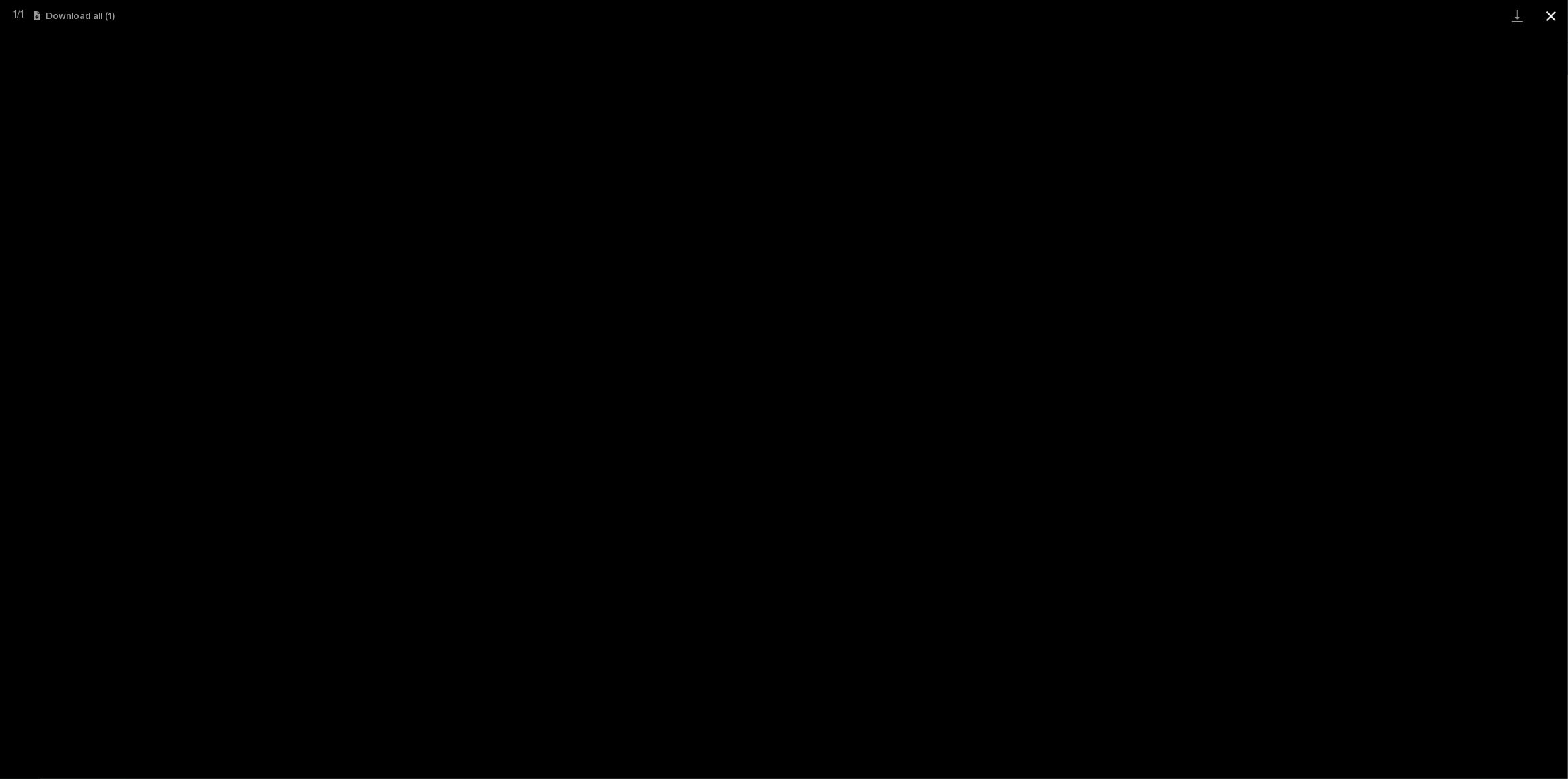
click at [1548, 20] on button "Close gallery" at bounding box center [1551, 16] width 33 height 32
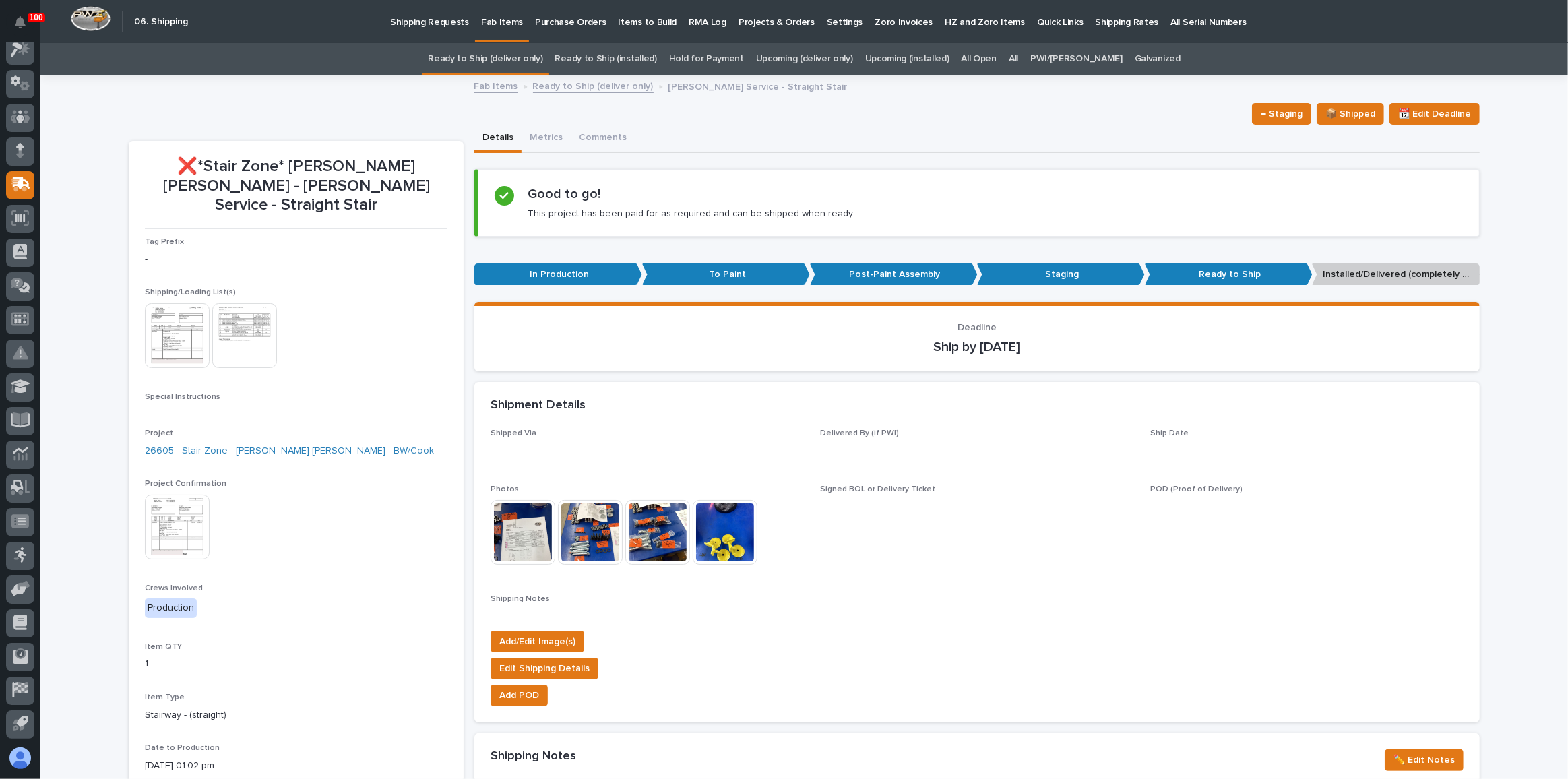
click at [496, 59] on link "Ready to Ship (deliver only)" at bounding box center [484, 59] width 114 height 32
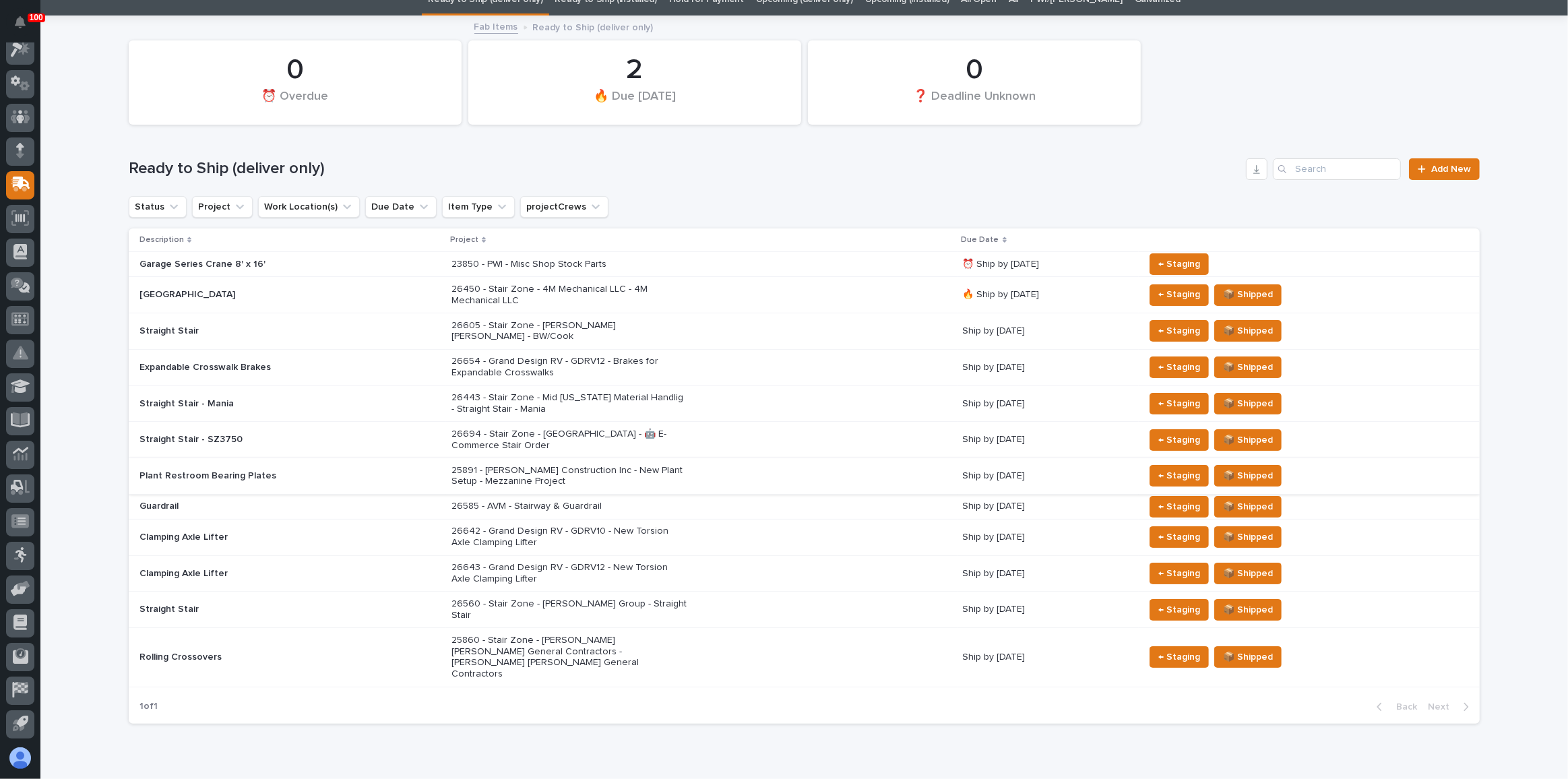
scroll to position [60, 0]
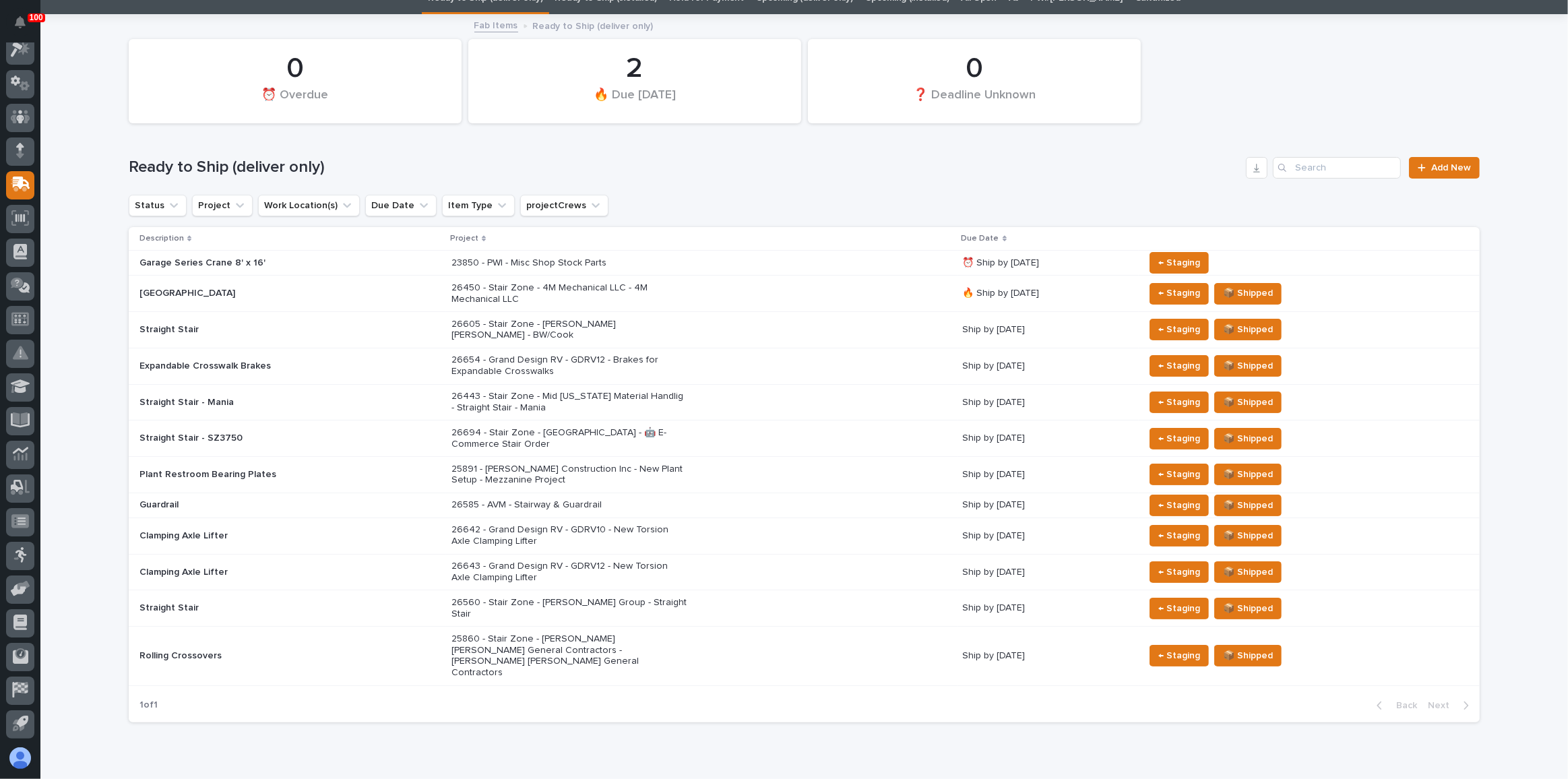
click at [817, 464] on div "25891 - [PERSON_NAME] Construction Inc - New Plant Setup - Mezzanine Project" at bounding box center [702, 475] width 501 height 33
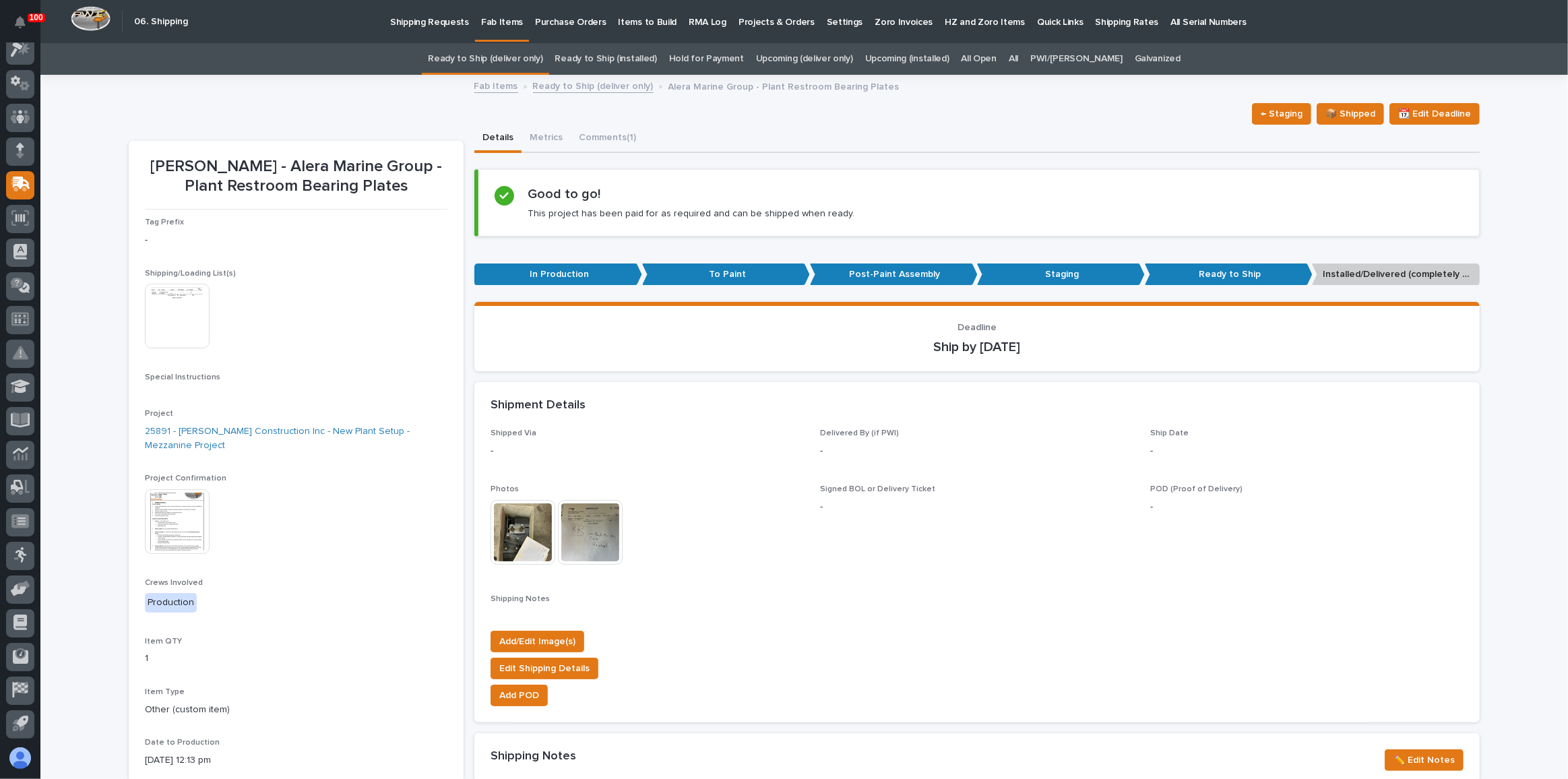
click at [176, 522] on img at bounding box center [178, 522] width 65 height 65
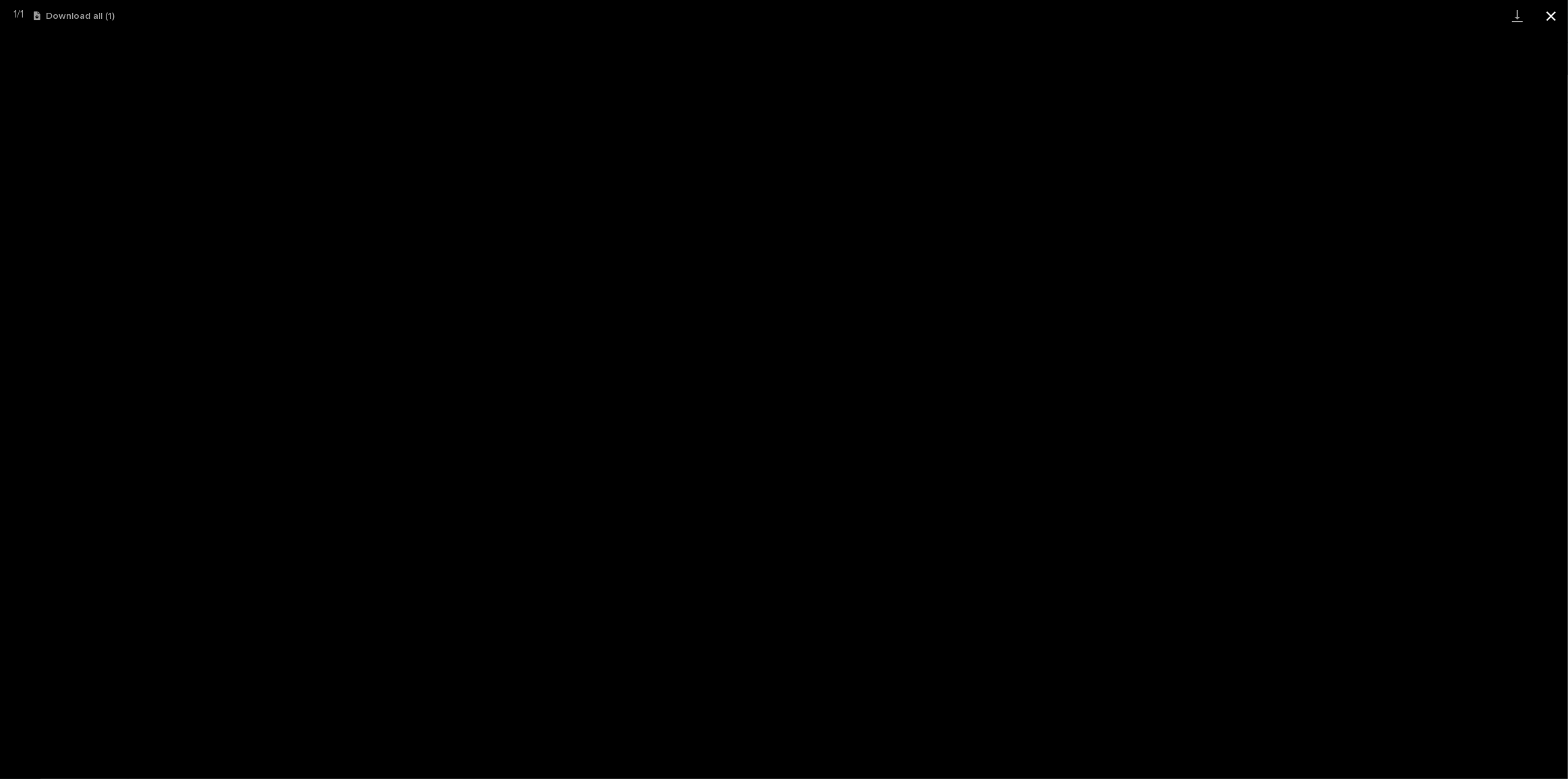
click at [1547, 14] on button "Close gallery" at bounding box center [1551, 16] width 33 height 32
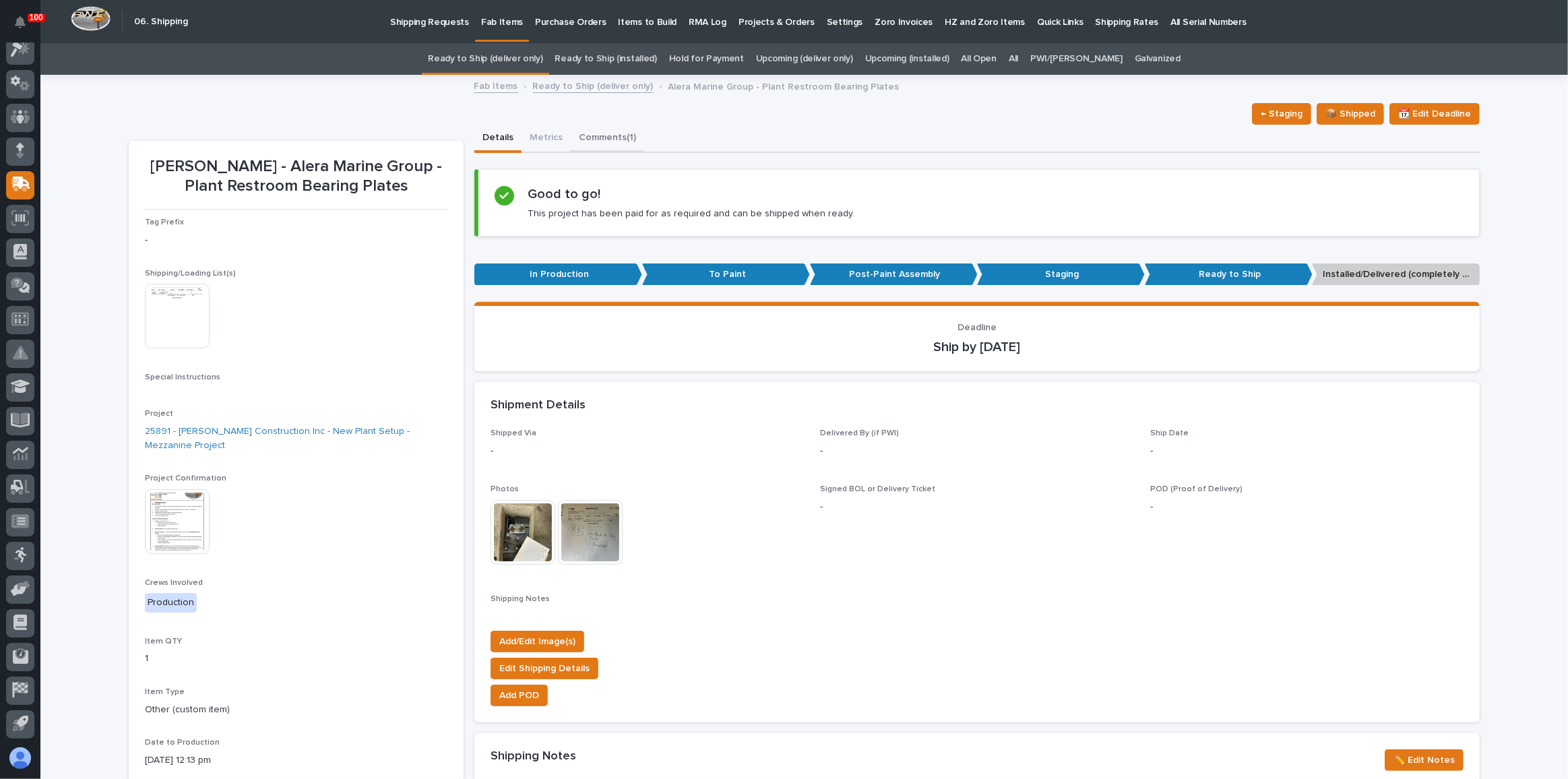
click at [609, 134] on button "Comments (1)" at bounding box center [607, 139] width 73 height 28
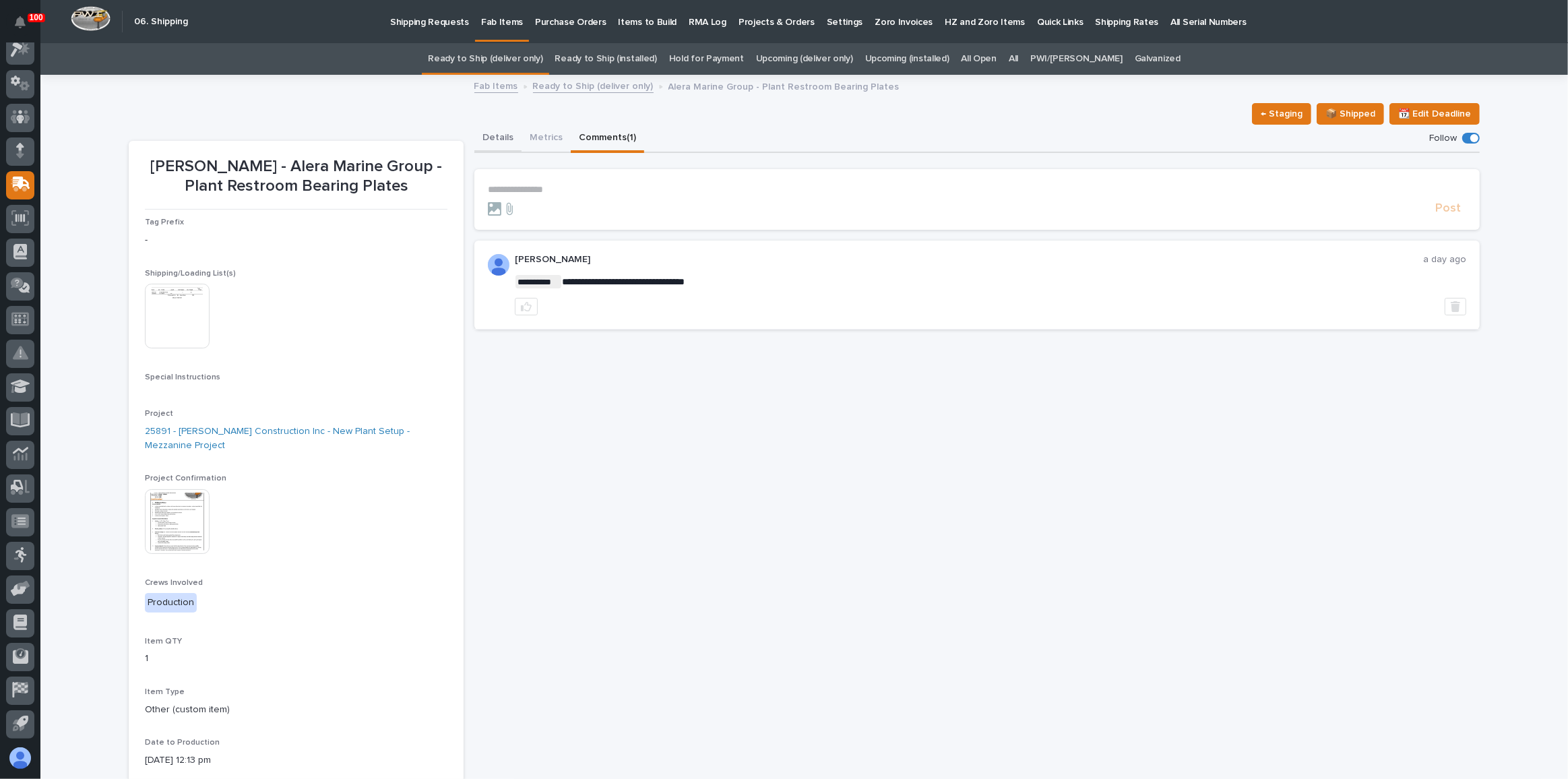
click at [488, 139] on button "Details" at bounding box center [497, 139] width 47 height 28
